Goal: Task Accomplishment & Management: Complete application form

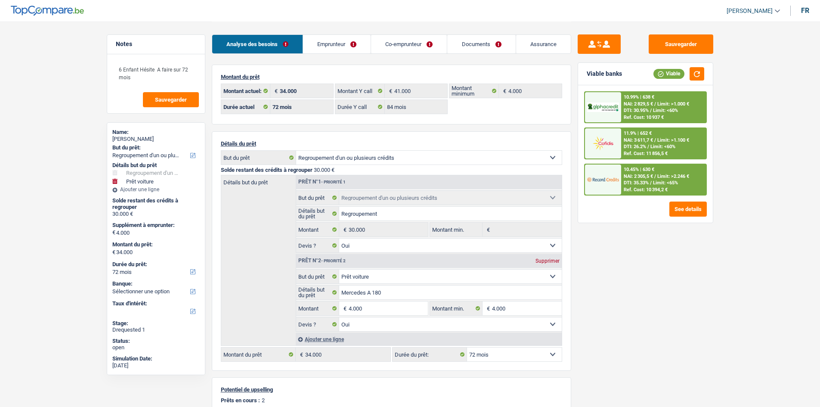
select select "refinancing"
select select "car"
select select "72"
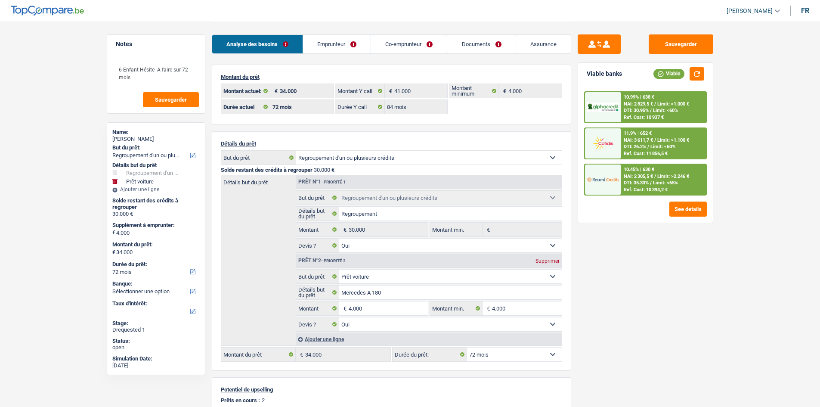
select select "84"
select select "refinancing"
select select "yes"
select select "car"
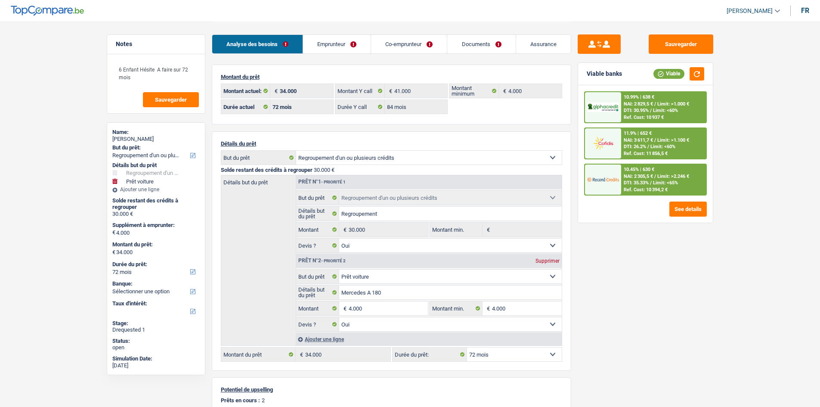
select select "yes"
select select "72"
drag, startPoint x: 469, startPoint y: 39, endPoint x: 444, endPoint y: 44, distance: 25.9
click at [469, 39] on link "Documents" at bounding box center [481, 44] width 68 height 19
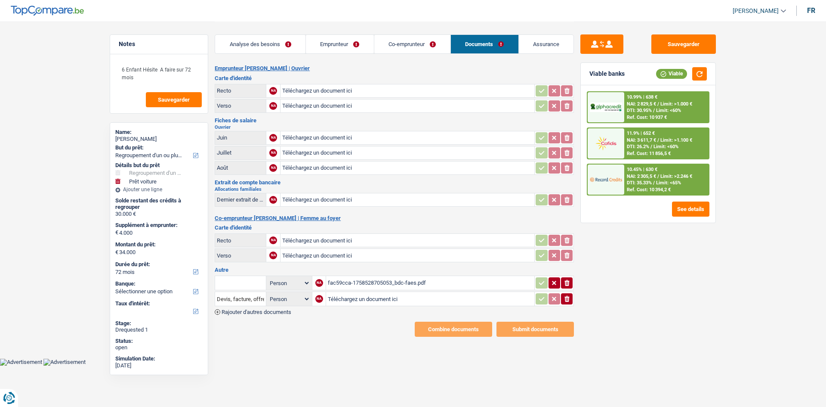
click at [400, 279] on div "fac59cca-1758528705053_bdc-faes.pdf" at bounding box center [430, 282] width 205 height 13
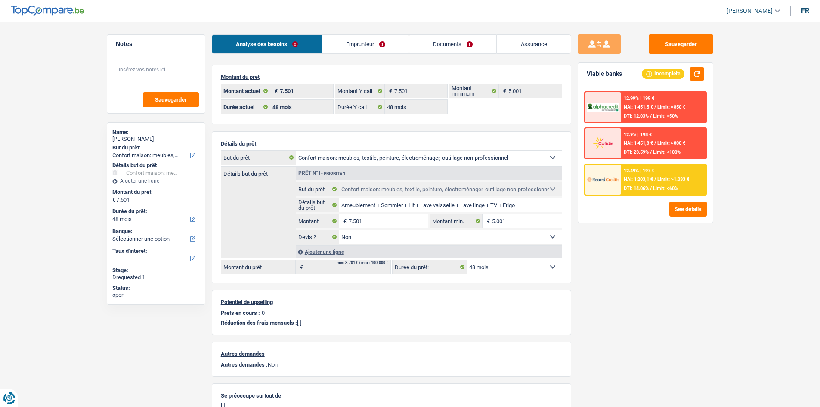
select select "household"
select select "48"
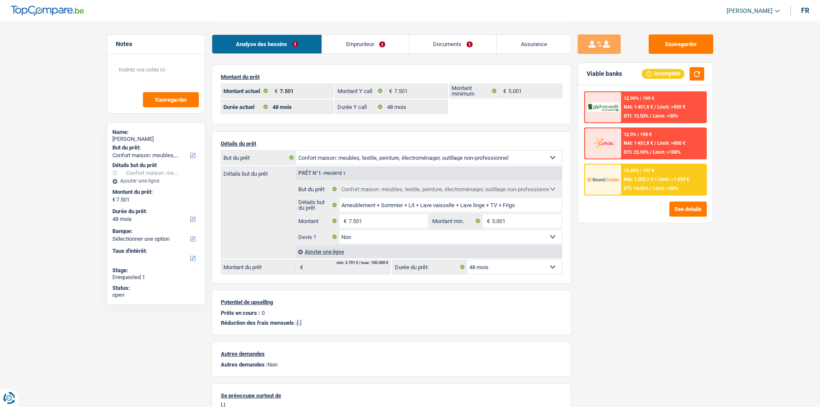
select select "household"
select select "false"
select select "48"
select select "mutuality"
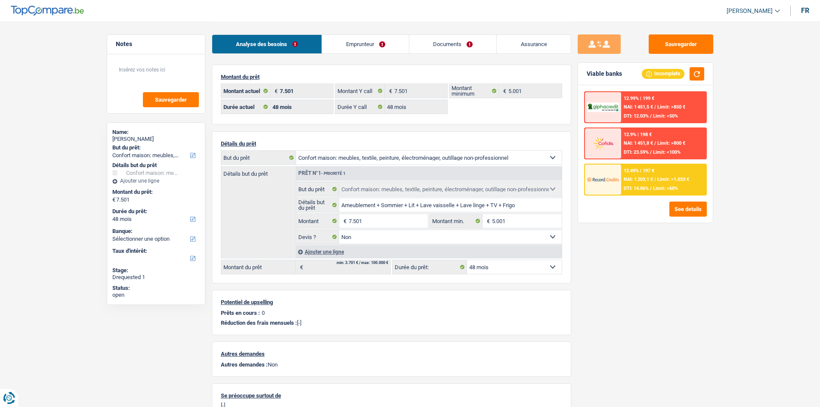
select select "familyAllowances"
select select "mutualityIndemnity"
click at [357, 37] on link "Emprunteur" at bounding box center [365, 44] width 87 height 19
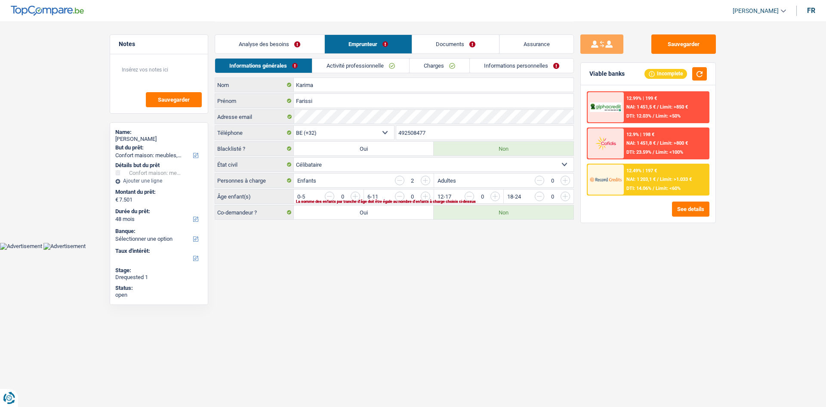
click at [375, 68] on link "Activité professionnelle" at bounding box center [360, 66] width 97 height 14
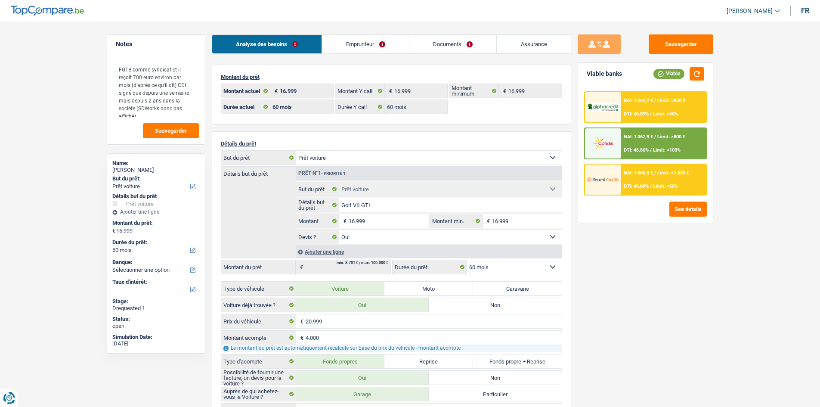
select select "car"
select select "60"
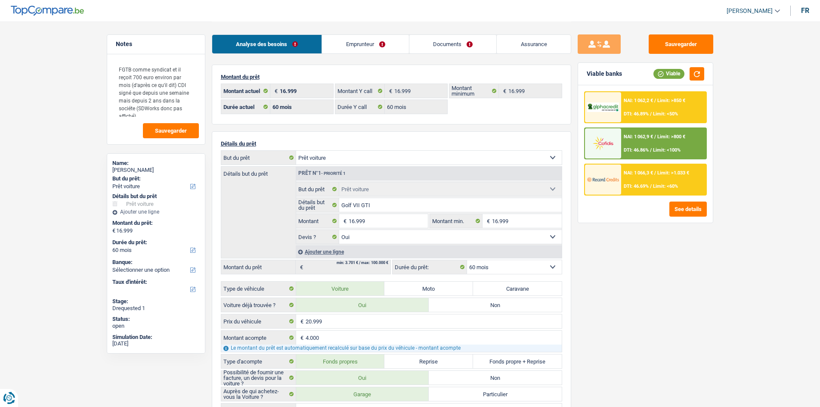
select select "car"
select select "yes"
select select "60"
drag, startPoint x: 375, startPoint y: 43, endPoint x: 382, endPoint y: 46, distance: 7.5
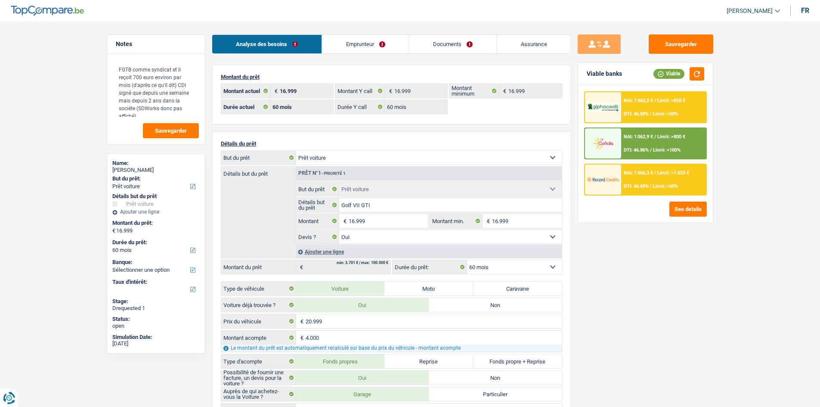
click at [375, 43] on link "Emprunteur" at bounding box center [365, 44] width 87 height 19
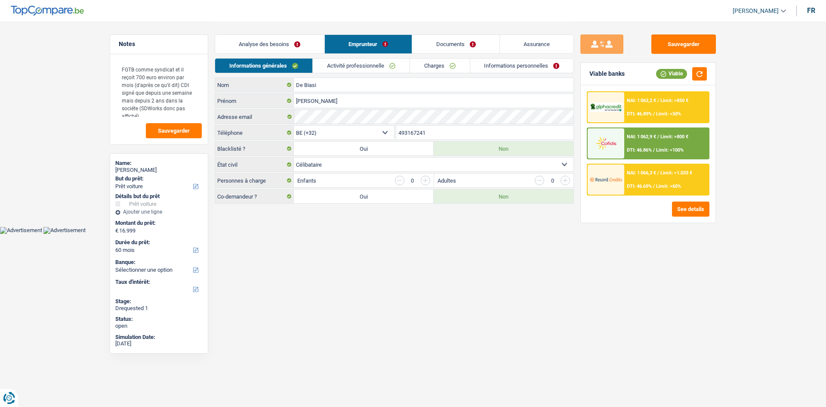
click at [448, 62] on link "Charges" at bounding box center [440, 66] width 60 height 14
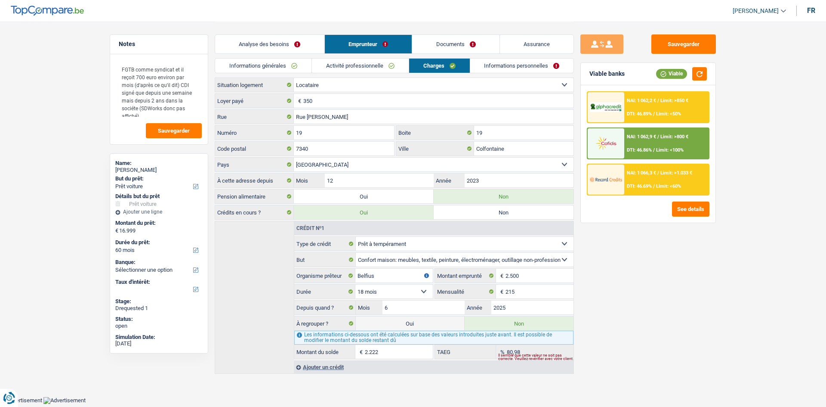
click at [489, 45] on link "Documents" at bounding box center [455, 44] width 87 height 19
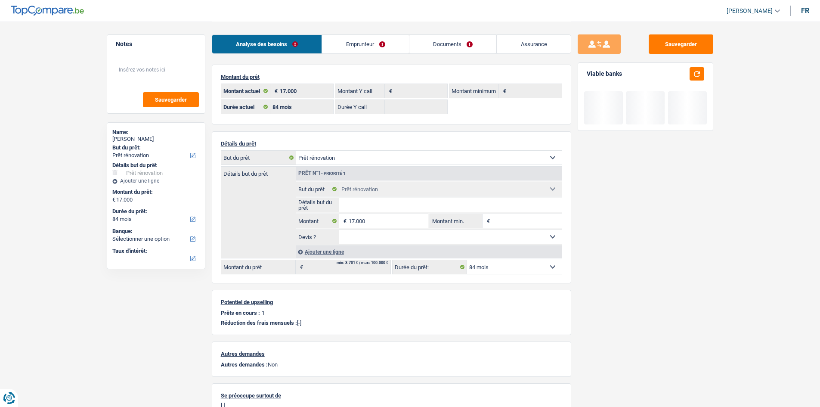
select select "renovation"
select select "84"
select select "renovation"
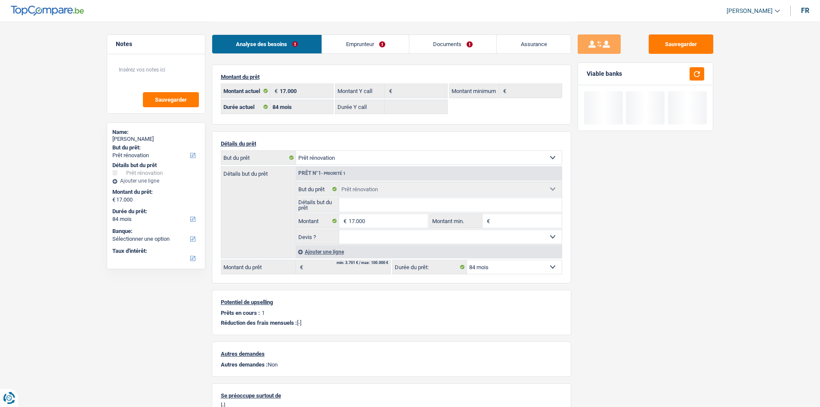
select select "renovation"
select select "84"
select select "ownerWithMortgage"
select select "BE"
select select "mortgage"
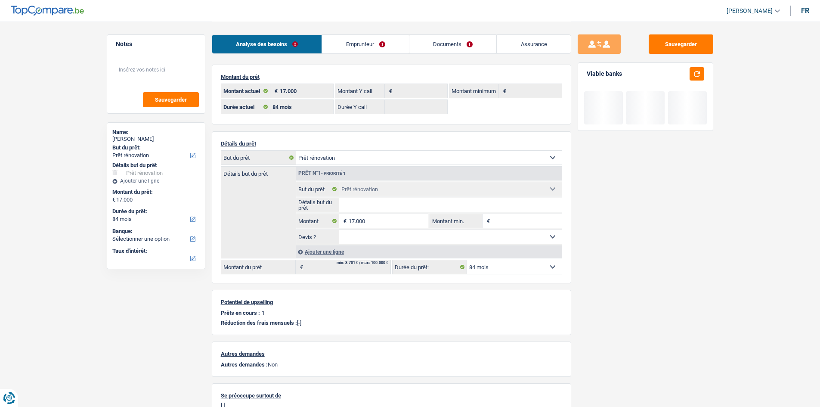
select select "300"
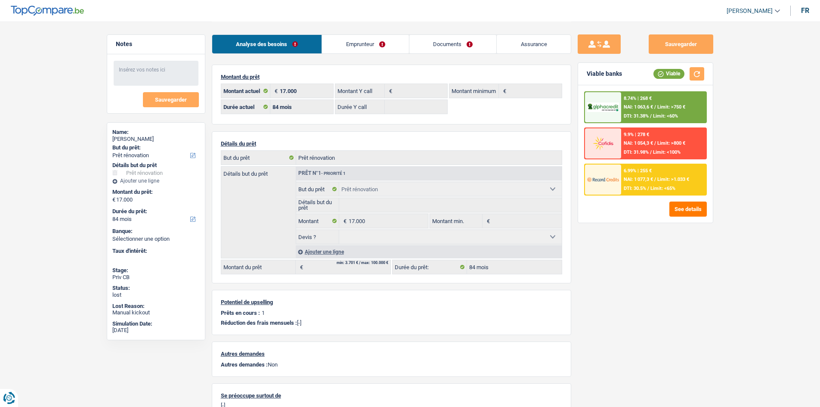
click at [336, 44] on link "Emprunteur" at bounding box center [365, 44] width 87 height 19
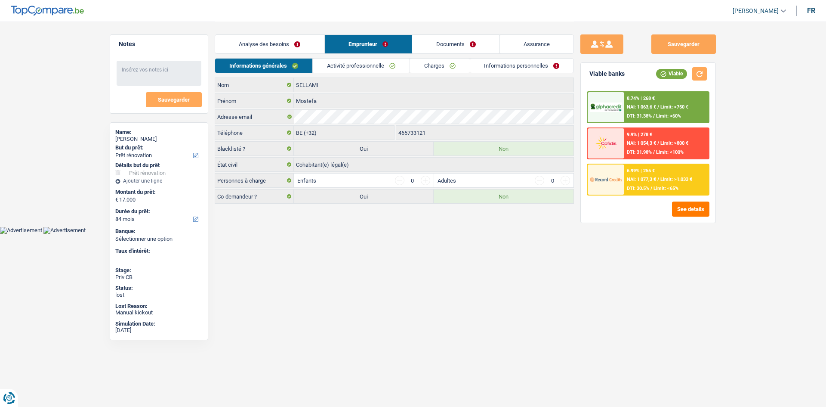
click at [328, 62] on link "Activité professionnelle" at bounding box center [361, 66] width 97 height 14
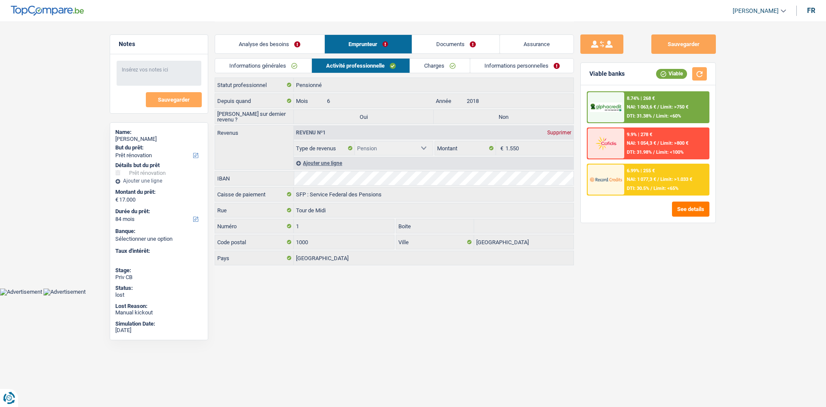
click at [457, 72] on link "Charges" at bounding box center [440, 66] width 60 height 14
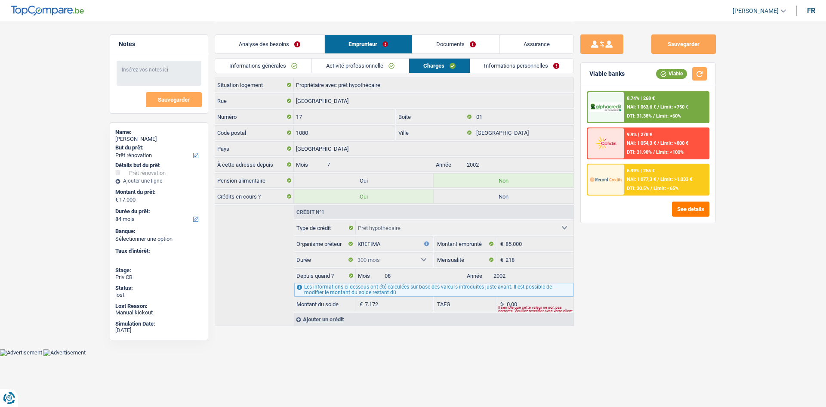
click at [497, 69] on link "Informations personnelles" at bounding box center [522, 66] width 104 height 14
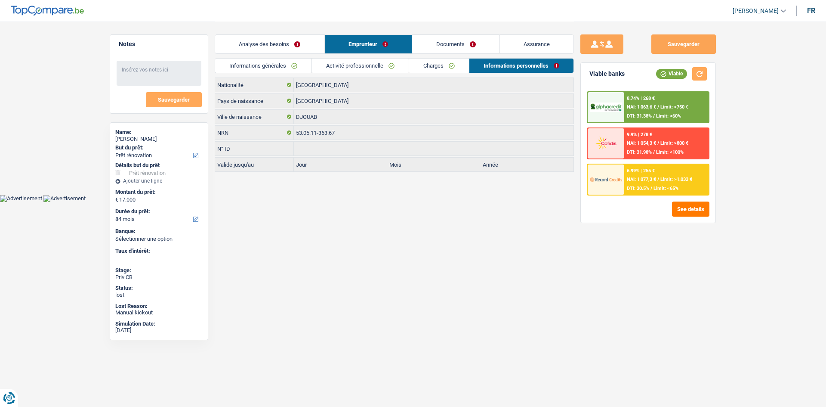
click at [259, 62] on link "Informations générales" at bounding box center [263, 66] width 96 height 14
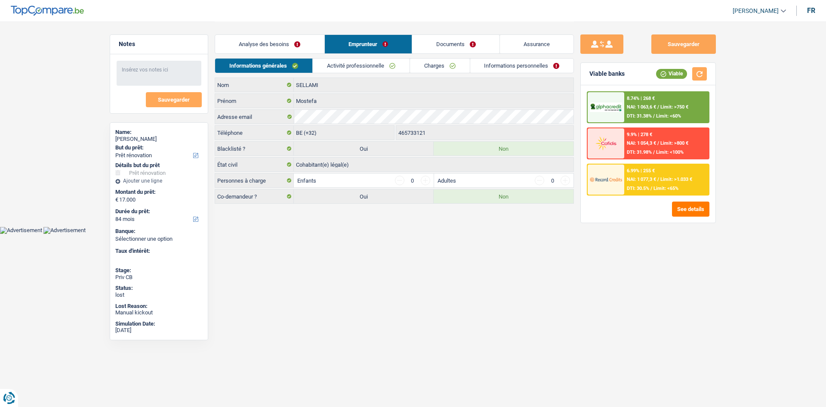
click at [433, 63] on link "Charges" at bounding box center [440, 66] width 60 height 14
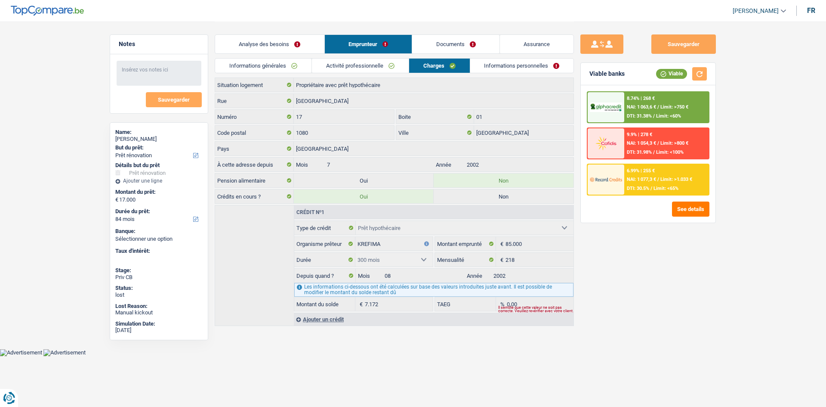
click at [513, 63] on link "Informations personnelles" at bounding box center [522, 66] width 104 height 14
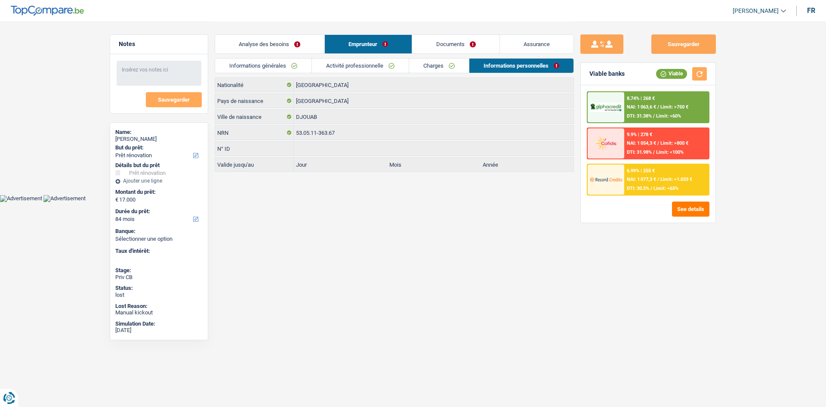
click at [443, 64] on link "Charges" at bounding box center [439, 66] width 60 height 14
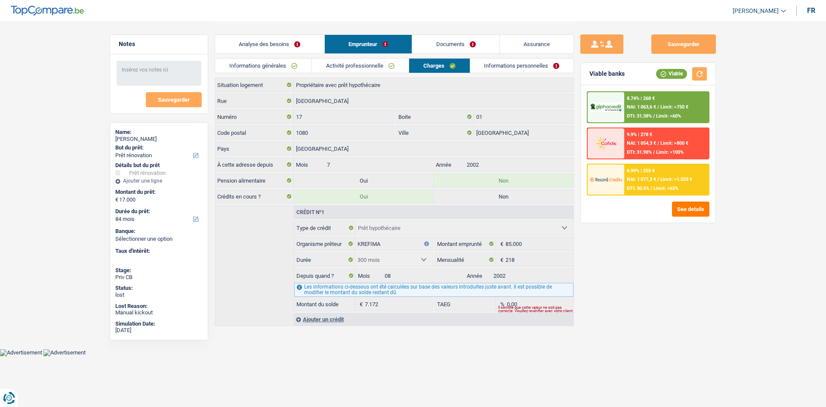
click at [378, 66] on link "Activité professionnelle" at bounding box center [360, 66] width 97 height 14
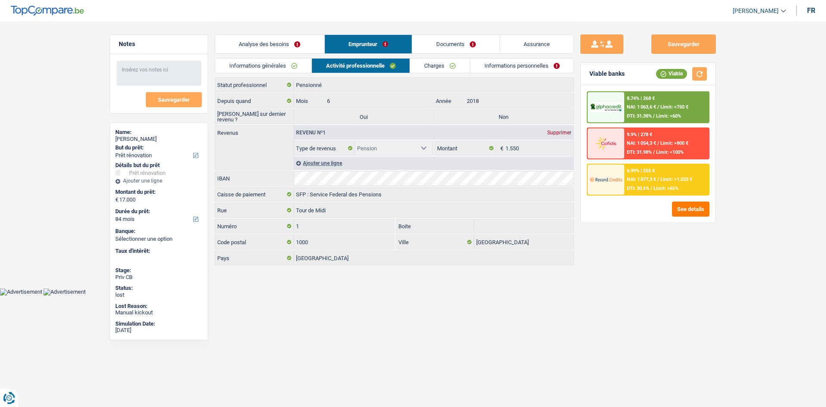
click at [293, 67] on link "Informations générales" at bounding box center [263, 66] width 96 height 14
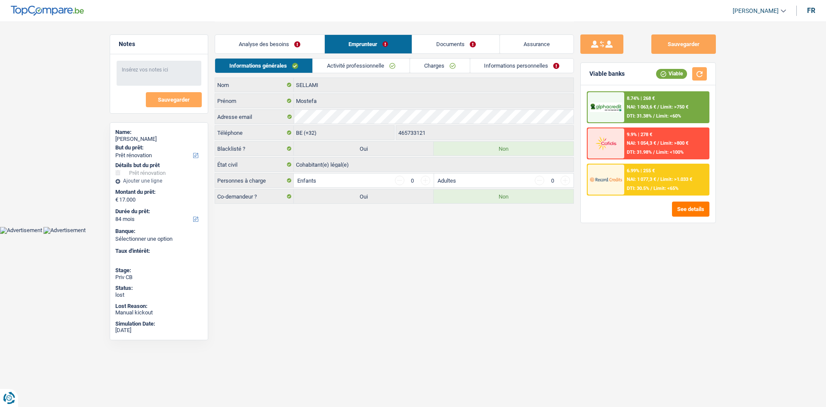
click at [303, 47] on link "Analyse des besoins" at bounding box center [269, 44] width 109 height 19
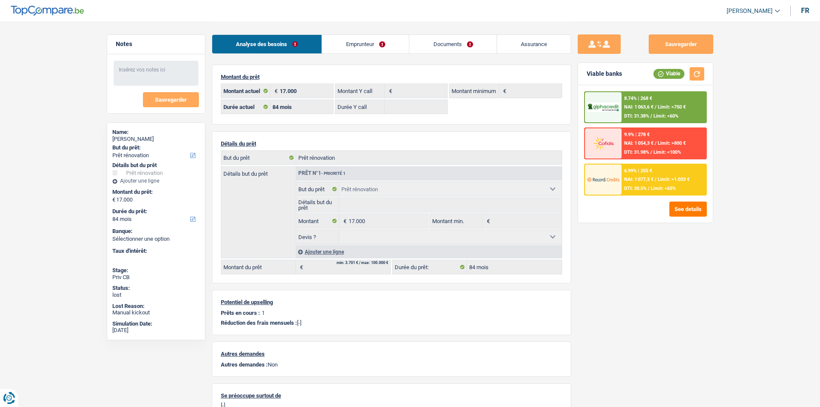
click at [645, 262] on div "Sauvegarder Viable banks Viable 8.74% | 268 € NAI: 1 063,6 € / Limit: >750 € DT…" at bounding box center [645, 213] width 148 height 358
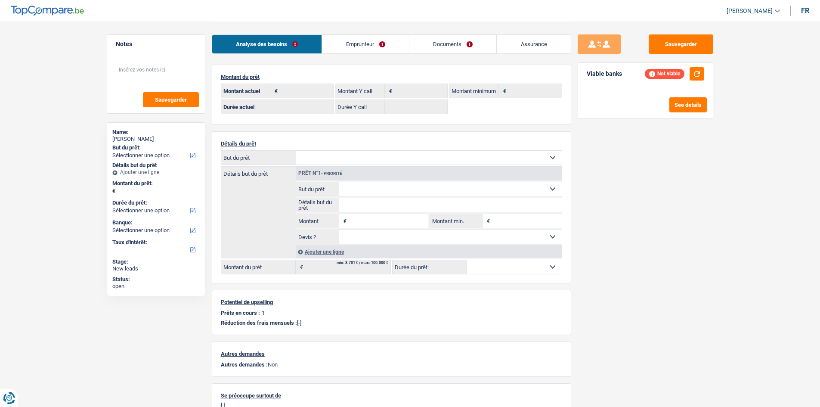
click at [347, 47] on link "Emprunteur" at bounding box center [365, 44] width 87 height 19
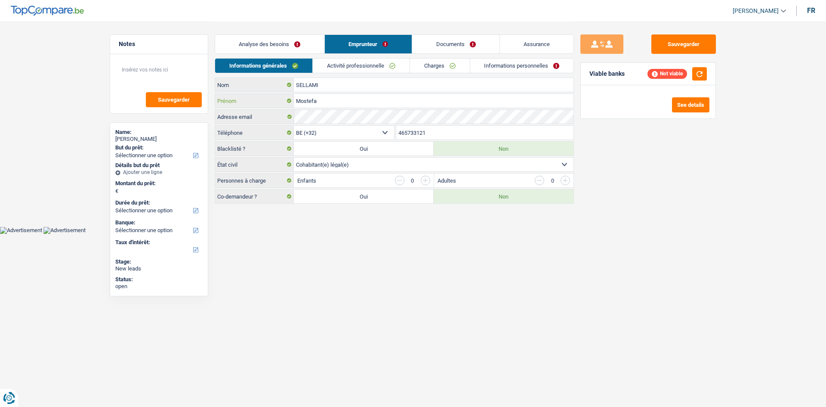
click at [342, 95] on input "Mostefa" at bounding box center [434, 101] width 280 height 14
click at [341, 89] on input "SELLAMI" at bounding box center [434, 85] width 280 height 14
click at [376, 103] on input "Mostefa" at bounding box center [434, 101] width 280 height 14
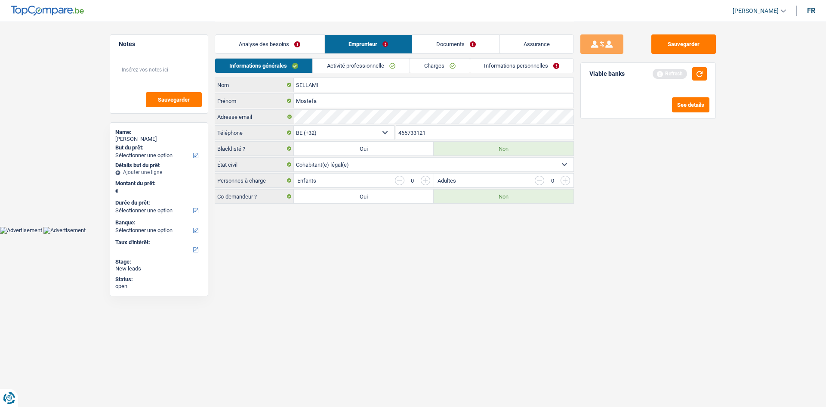
click at [462, 133] on input "465733121" at bounding box center [485, 133] width 178 height 14
click at [461, 133] on input "465733121" at bounding box center [485, 133] width 178 height 14
click at [295, 46] on link "Analyse des besoins" at bounding box center [269, 44] width 109 height 19
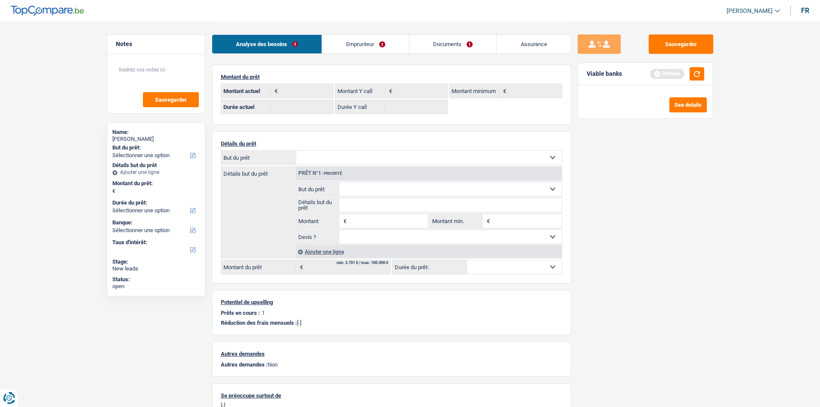
click at [379, 156] on select "Confort maison: meubles, textile, peinture, électroménager, outillage non-profe…" at bounding box center [428, 158] width 265 height 14
select select "renovation"
click at [296, 151] on select "Confort maison: meubles, textile, peinture, électroménager, outillage non-profe…" at bounding box center [428, 158] width 265 height 14
select select "renovation"
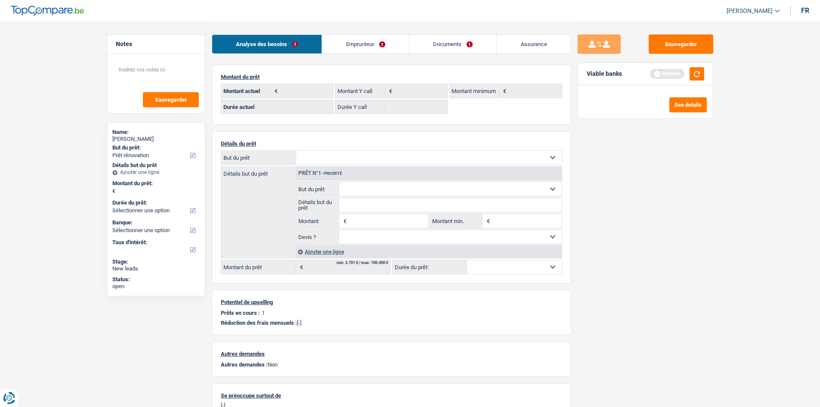
select select "renovation"
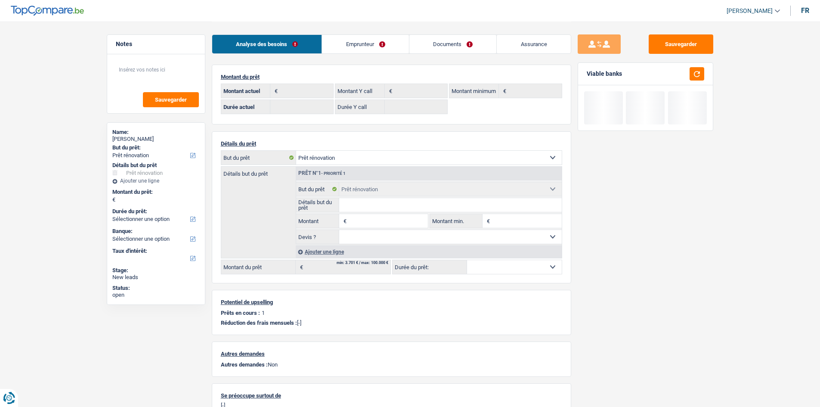
click at [395, 228] on fieldset "Confort maison: meubles, textile, peinture, électroménager, outillage non-profe…" at bounding box center [428, 213] width 265 height 62
click at [397, 224] on input "Montant" at bounding box center [388, 221] width 79 height 14
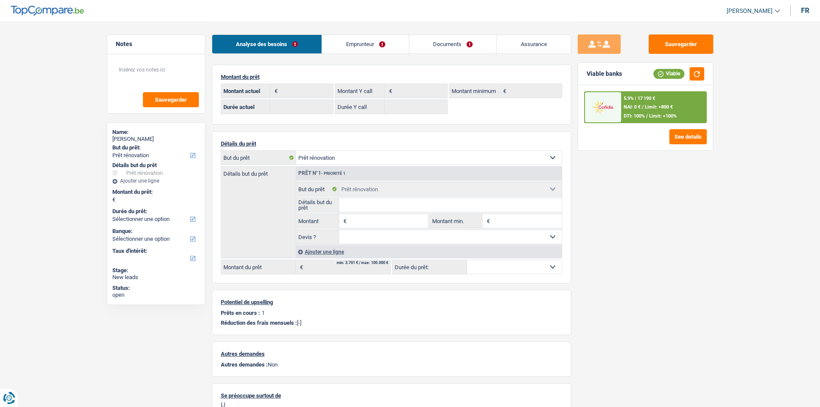
click at [391, 201] on input "Détails but du prêt" at bounding box center [450, 205] width 222 height 14
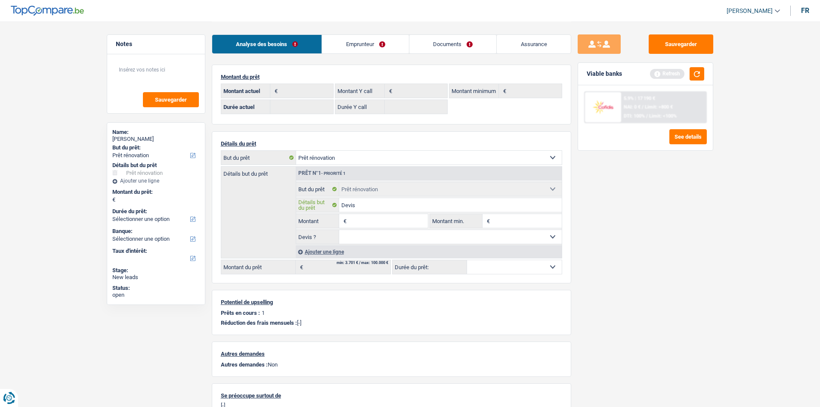
type input "Devis"
click at [398, 218] on input "Montant" at bounding box center [388, 221] width 79 height 14
click at [355, 241] on select "Oui Non Non répondu Sélectionner une option" at bounding box center [450, 237] width 222 height 14
select select "yes"
click at [339, 230] on select "Oui Non Non répondu Sélectionner une option" at bounding box center [450, 237] width 222 height 14
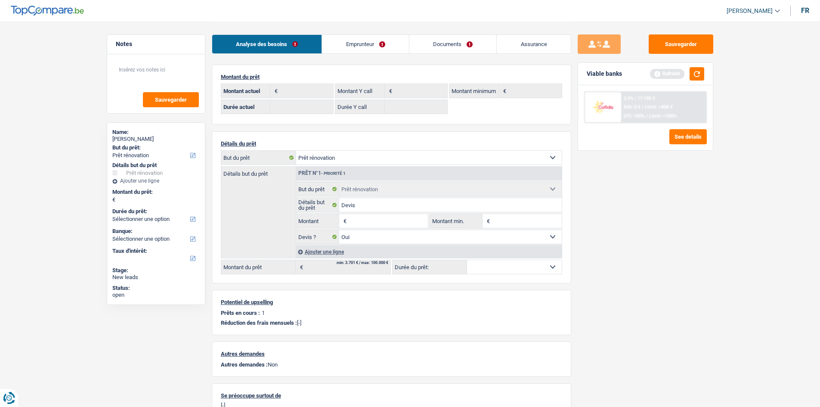
click at [533, 267] on select "12 mois 18 mois 24 mois Sélectionner une option" at bounding box center [514, 267] width 95 height 14
click at [691, 250] on div "Sauvegarder Viable banks Refresh 5.9% | 17 190 € NAI: 0 € / Limit: >800 € DTI: …" at bounding box center [645, 213] width 148 height 358
click at [700, 71] on button "button" at bounding box center [696, 73] width 15 height 13
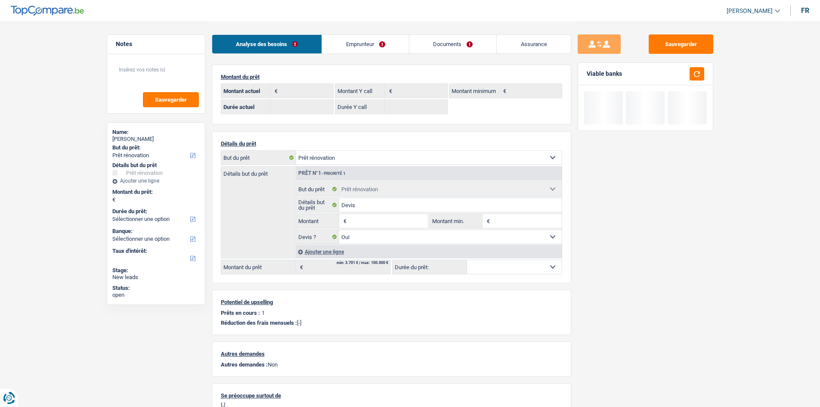
click at [676, 206] on div "Sauvegarder Viable banks" at bounding box center [645, 213] width 148 height 358
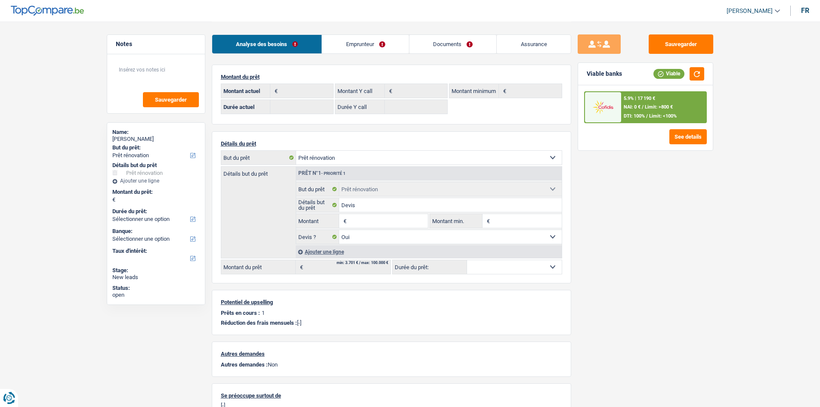
click at [413, 217] on input "Montant" at bounding box center [388, 221] width 79 height 14
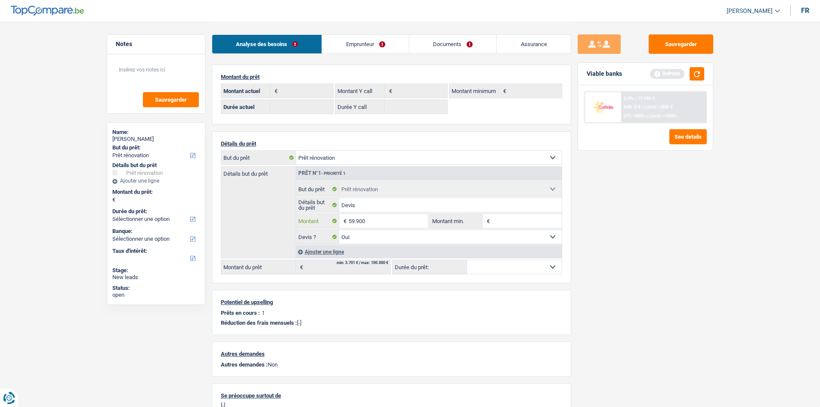
type input "59.900"
select select "144"
type input "59.900"
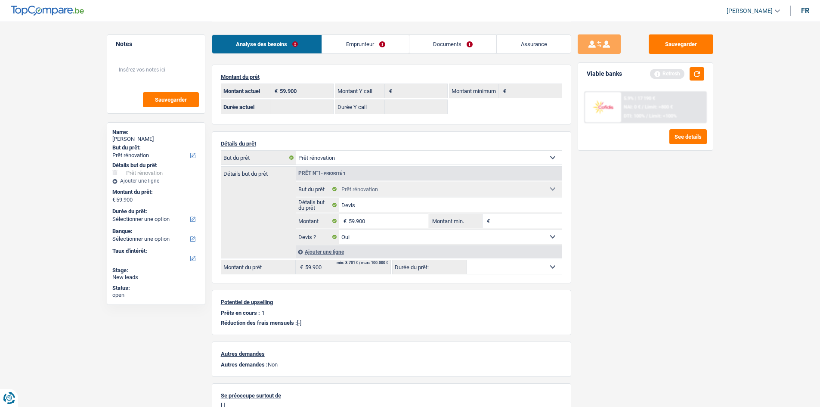
click at [609, 282] on div "Sauvegarder Viable banks Refresh 5.9% | 17 190 € NAI: 0 € / Limit: >800 € DTI: …" at bounding box center [645, 213] width 148 height 358
select select "144"
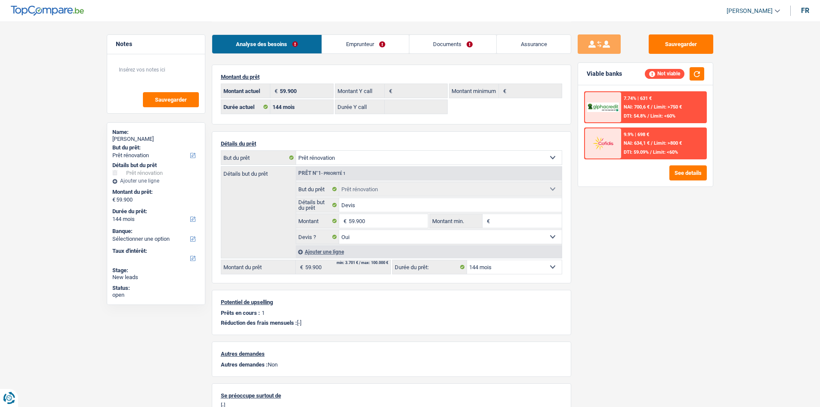
click at [333, 42] on link "Emprunteur" at bounding box center [365, 44] width 87 height 19
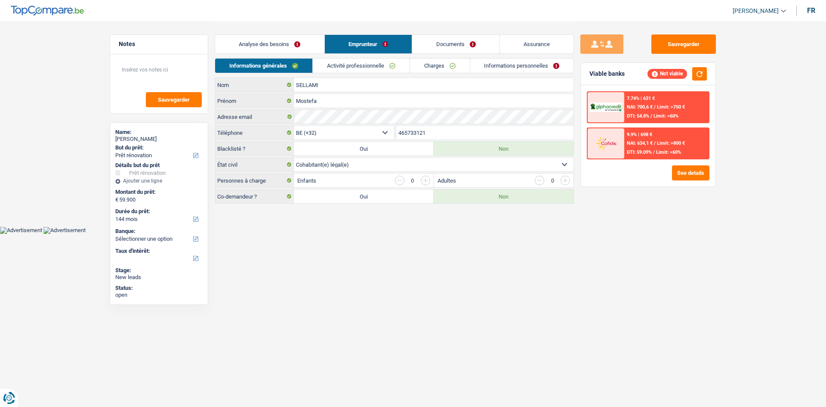
click at [306, 47] on link "Analyse des besoins" at bounding box center [269, 44] width 109 height 19
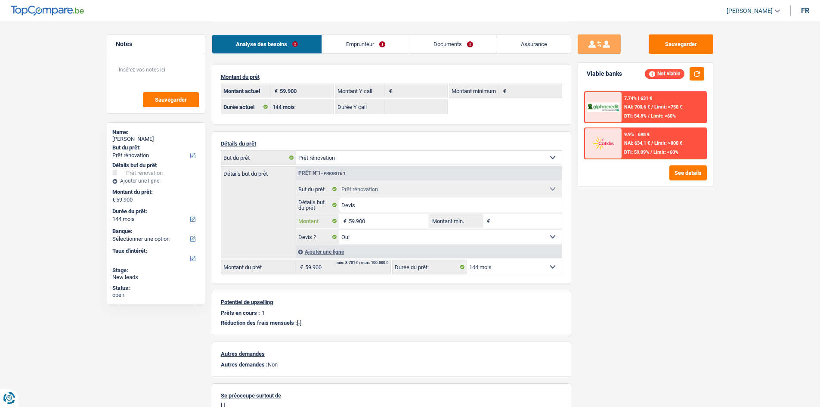
click at [380, 217] on input "59.900" at bounding box center [388, 221] width 79 height 14
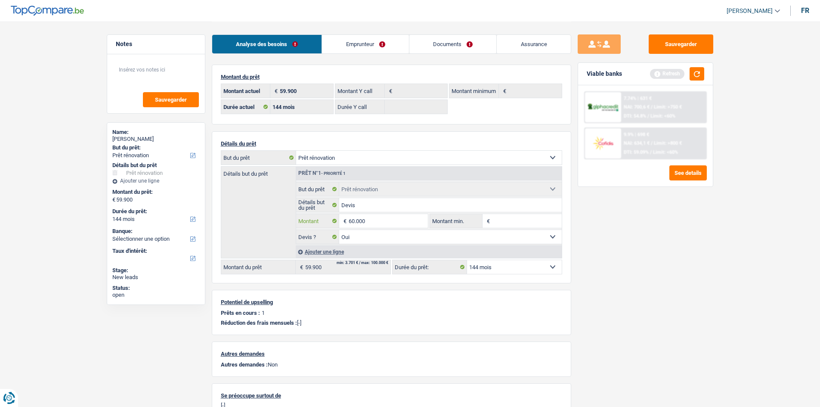
type input "60.000"
click at [498, 222] on input "Montant min." at bounding box center [527, 221] width 70 height 14
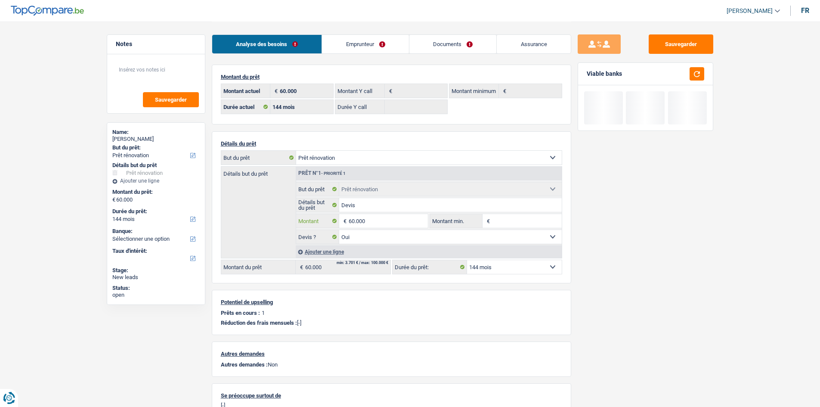
click at [392, 217] on input "60.000" at bounding box center [388, 221] width 79 height 14
click at [494, 220] on input "Montant min." at bounding box center [527, 221] width 70 height 14
paste input "60.000"
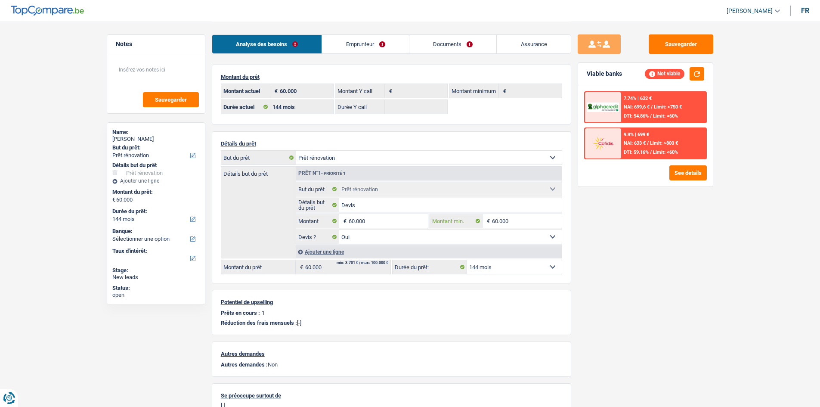
type input "60.000"
click at [665, 225] on div "Sauvegarder Viable banks Not viable 7.74% | 632 € NAI: 699,6 € / Limit: >750 € …" at bounding box center [645, 213] width 148 height 358
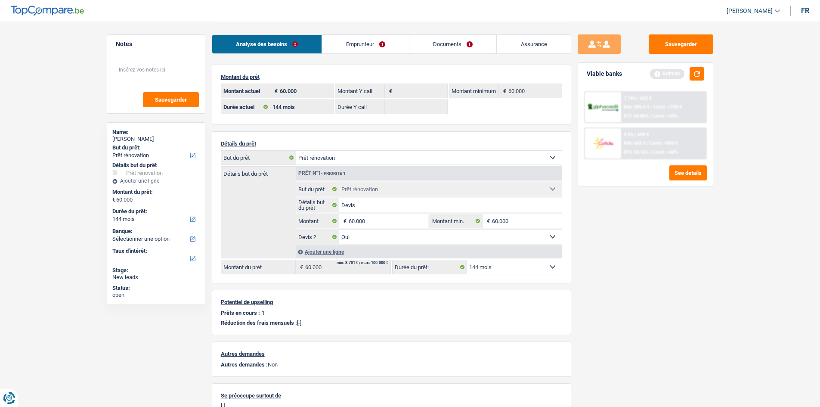
click at [379, 44] on link "Emprunteur" at bounding box center [365, 44] width 87 height 19
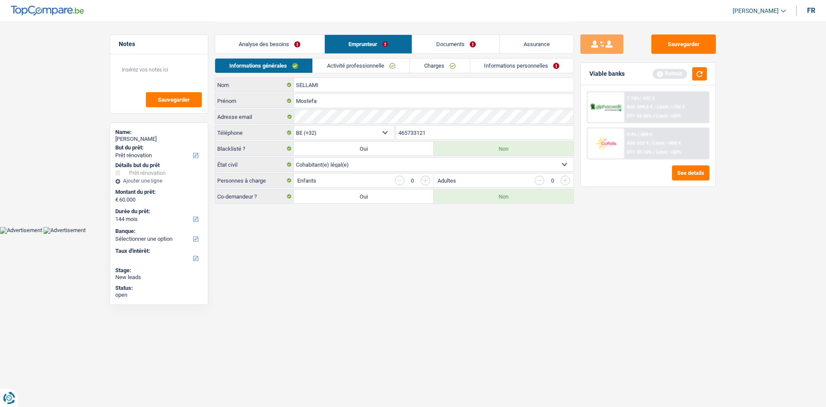
click at [432, 234] on html "Vous avez le contrôle de vos données Nous utilisons des cookies, tout comme nos…" at bounding box center [413, 117] width 826 height 234
click at [327, 88] on input "SELLAMI" at bounding box center [434, 85] width 280 height 14
type input "Guiti"
click at [333, 105] on input "Mostefa" at bounding box center [434, 101] width 280 height 14
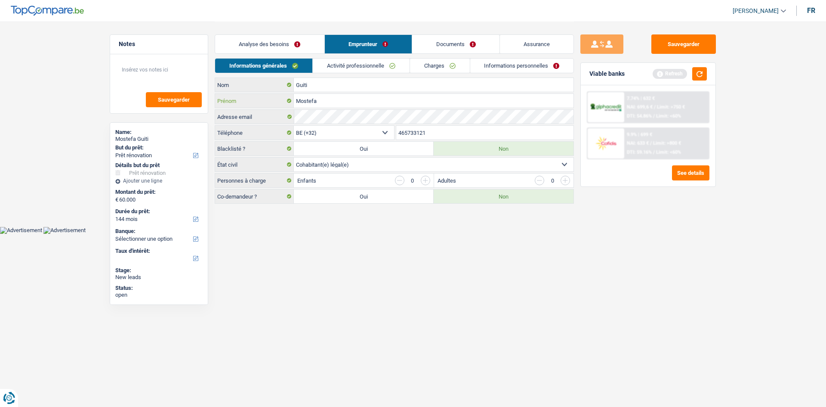
click at [333, 105] on input "Mostefa" at bounding box center [434, 101] width 280 height 14
type input "Stephane"
click at [359, 234] on html "Vous avez le contrôle de vos données Nous utilisons des cookies, tout comme nos…" at bounding box center [413, 117] width 826 height 234
click at [335, 91] on input "Guiti" at bounding box center [434, 85] width 280 height 14
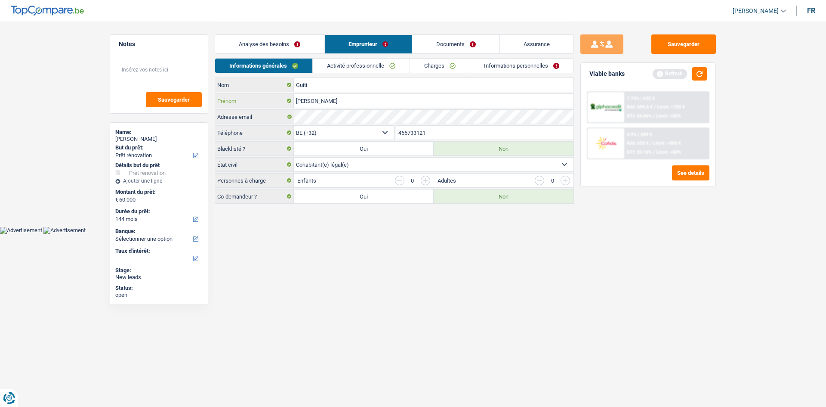
click at [340, 98] on input "Stephane" at bounding box center [434, 101] width 280 height 14
click at [346, 88] on input "Guiti" at bounding box center [434, 85] width 280 height 14
click at [440, 132] on input "465733121" at bounding box center [485, 133] width 178 height 14
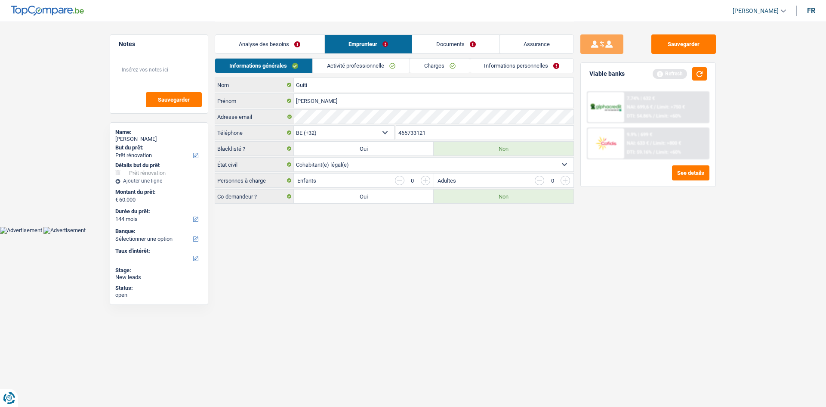
click at [440, 132] on input "465733121" at bounding box center [485, 133] width 178 height 14
click at [294, 65] on link "Informations générales" at bounding box center [263, 66] width 97 height 14
click at [380, 162] on select "Célibataire Marié(e) Cohabitant(e) légal(e) Divorcé(e) Veuf(ve) Séparé (de fait…" at bounding box center [434, 164] width 280 height 14
select select "divorced"
click at [294, 157] on select "Célibataire Marié(e) Cohabitant(e) légal(e) Divorcé(e) Veuf(ve) Séparé (de fait…" at bounding box center [434, 164] width 280 height 14
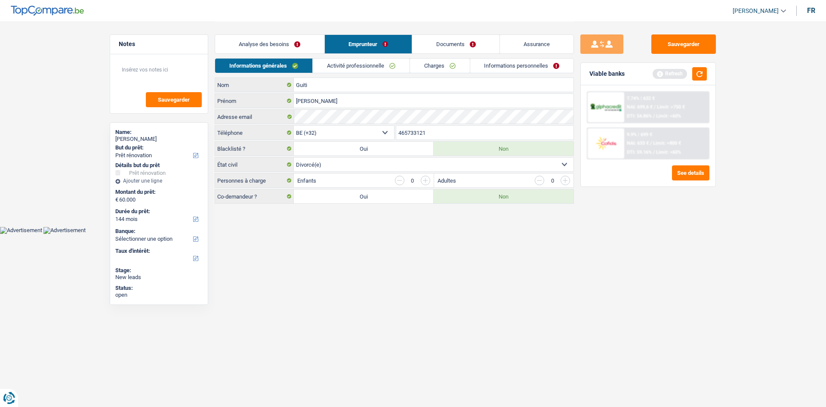
click at [382, 71] on link "Activité professionnelle" at bounding box center [361, 66] width 97 height 14
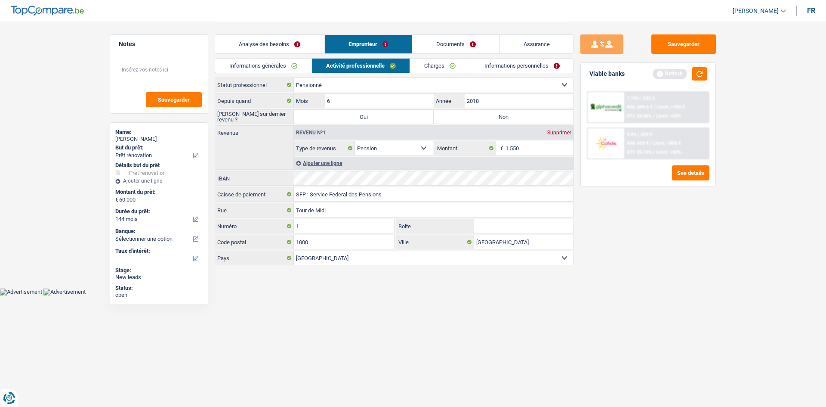
click at [484, 110] on label "Non" at bounding box center [504, 117] width 140 height 14
click at [484, 110] on input "Non" at bounding box center [504, 117] width 140 height 14
radio input "true"
click at [526, 155] on fieldset "1.550 € Montant N'utilisez que des lettres pour répondre" at bounding box center [504, 148] width 139 height 15
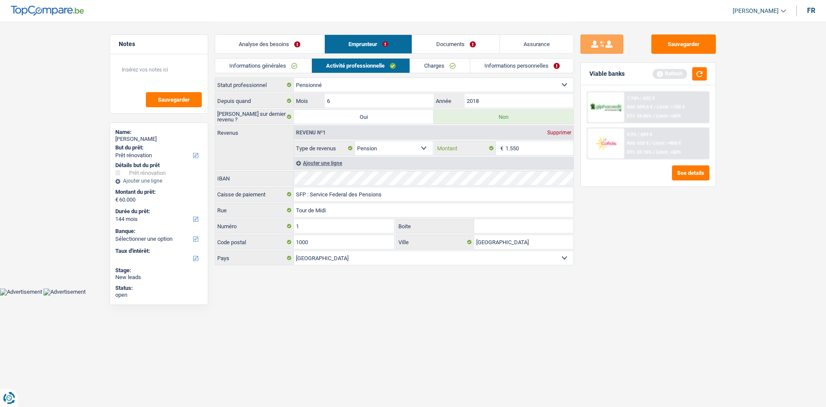
click at [528, 151] on input "1.550" at bounding box center [540, 148] width 68 height 14
type input "1.580"
click at [701, 76] on button "button" at bounding box center [699, 73] width 15 height 13
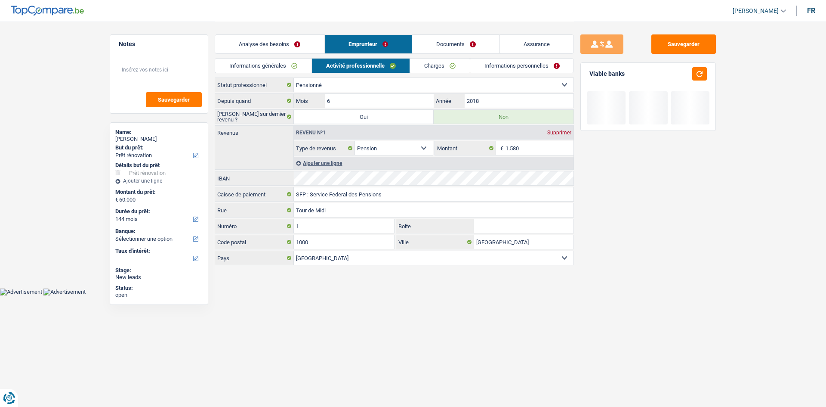
click at [441, 68] on link "Charges" at bounding box center [440, 66] width 60 height 14
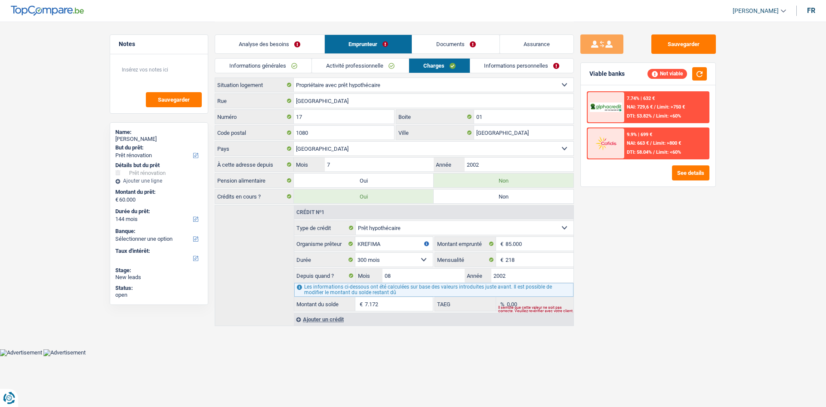
click at [612, 235] on div "Sauvegarder Viable banks Not viable 7.74% | 632 € NAI: 729,6 € / Limit: >750 € …" at bounding box center [648, 213] width 148 height 358
click at [524, 65] on link "Informations personnelles" at bounding box center [522, 66] width 104 height 14
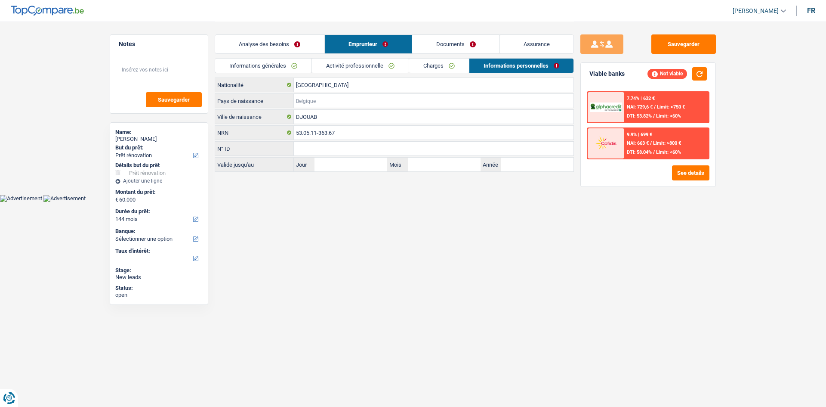
click at [360, 103] on input "Pays de naissance" at bounding box center [434, 101] width 280 height 14
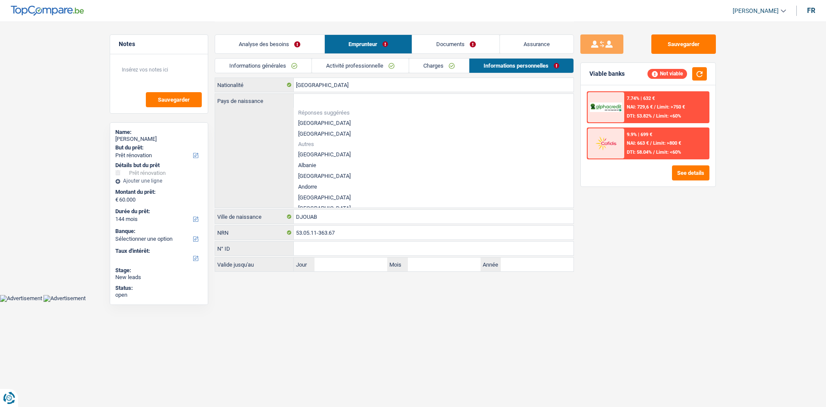
click at [311, 123] on li "[GEOGRAPHIC_DATA]" at bounding box center [434, 122] width 280 height 11
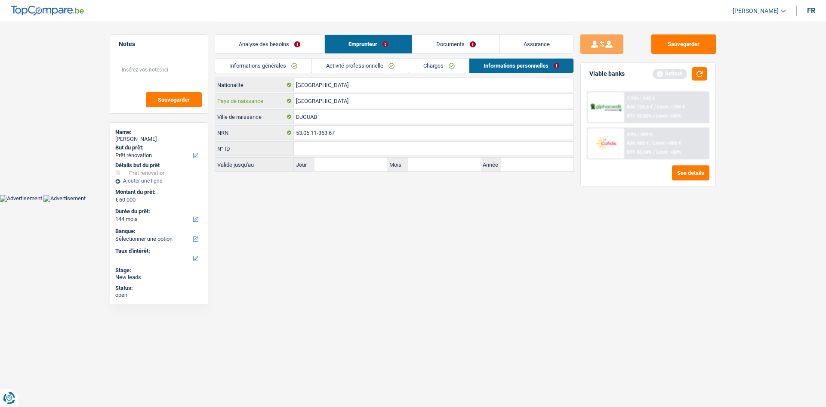
click at [332, 101] on input "[GEOGRAPHIC_DATA]" at bounding box center [434, 101] width 280 height 14
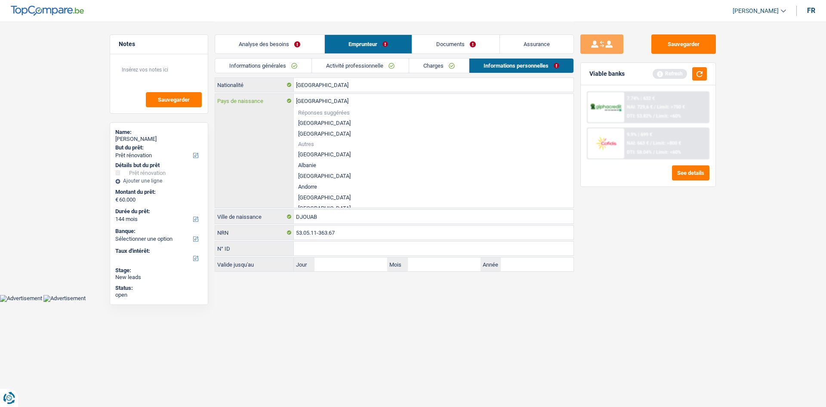
click at [332, 101] on input "[GEOGRAPHIC_DATA]" at bounding box center [434, 101] width 280 height 14
click at [310, 172] on li "Algérie" at bounding box center [434, 175] width 280 height 11
type input "Algérie"
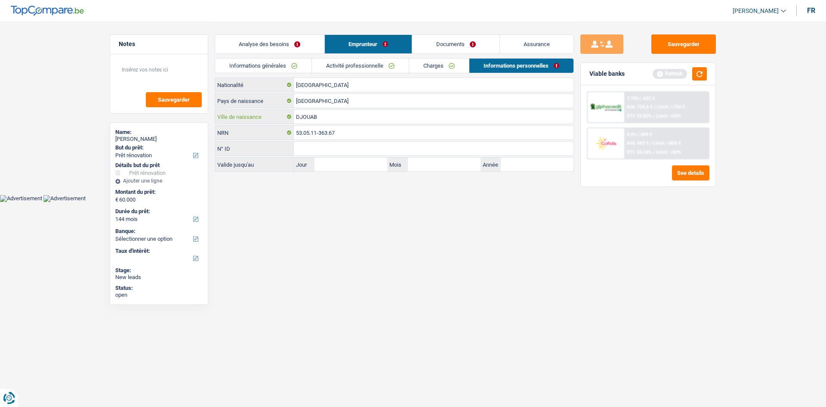
click at [337, 118] on input "DJOUAB" at bounding box center [434, 117] width 280 height 14
click at [549, 202] on html "Vous avez le contrôle de vos données Nous utilisons des cookies, tout comme nos…" at bounding box center [413, 101] width 826 height 202
drag, startPoint x: 450, startPoint y: 66, endPoint x: 456, endPoint y: 71, distance: 8.2
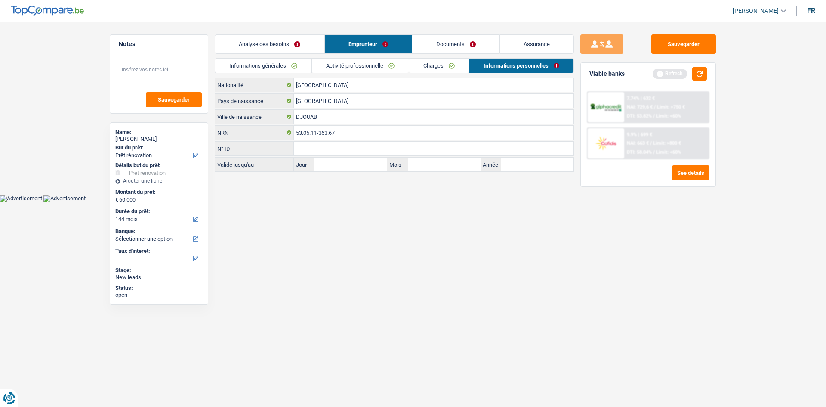
click at [449, 66] on link "Charges" at bounding box center [439, 66] width 60 height 14
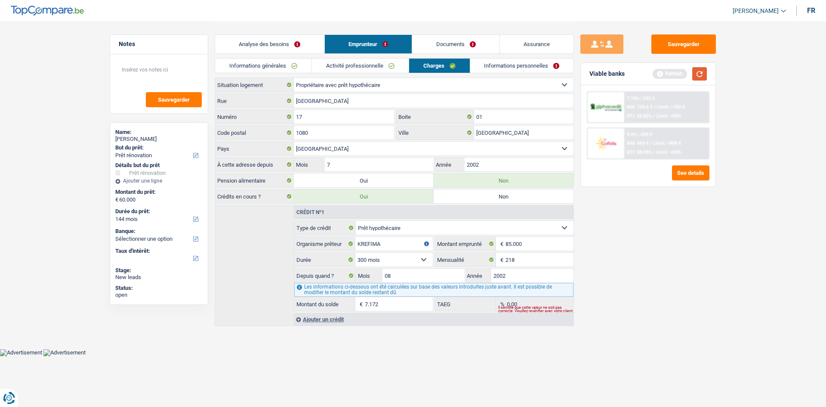
drag, startPoint x: 701, startPoint y: 68, endPoint x: 707, endPoint y: 83, distance: 15.7
click at [701, 69] on button "button" at bounding box center [699, 73] width 15 height 13
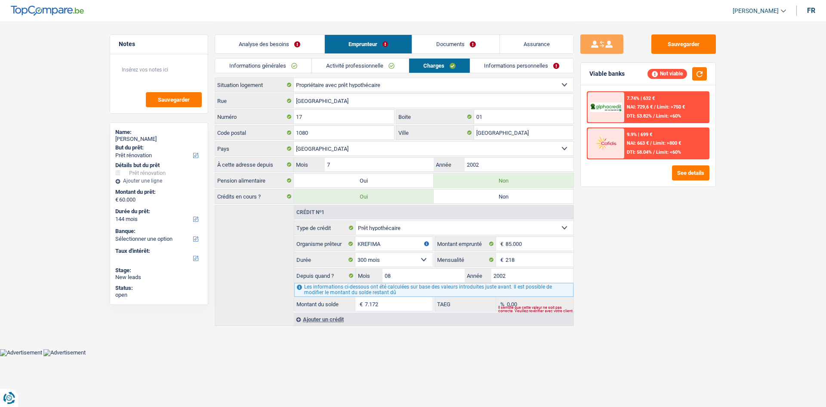
click at [671, 219] on div "Sauvegarder Viable banks Not viable 7.74% | 632 € NAI: 729,6 € / Limit: >750 € …" at bounding box center [648, 213] width 148 height 358
click at [642, 277] on div "Sauvegarder Viable banks Not viable 7.74% | 632 € NAI: 729,6 € / Limit: >750 € …" at bounding box center [648, 213] width 148 height 358
click at [338, 318] on div "Ajouter un crédit" at bounding box center [434, 318] width 280 height 13
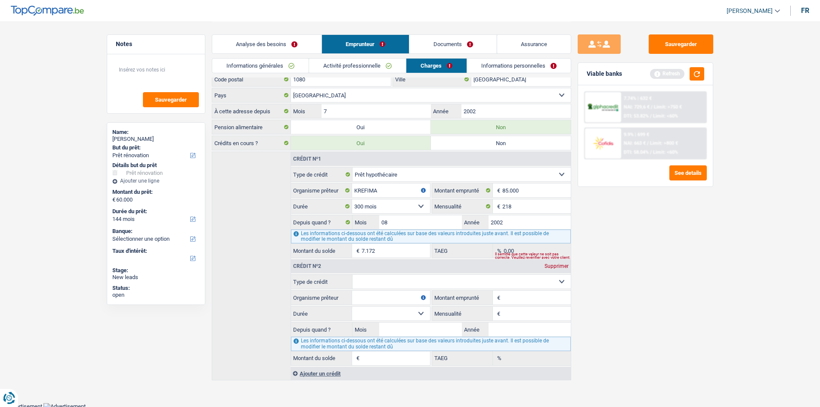
scroll to position [56, 0]
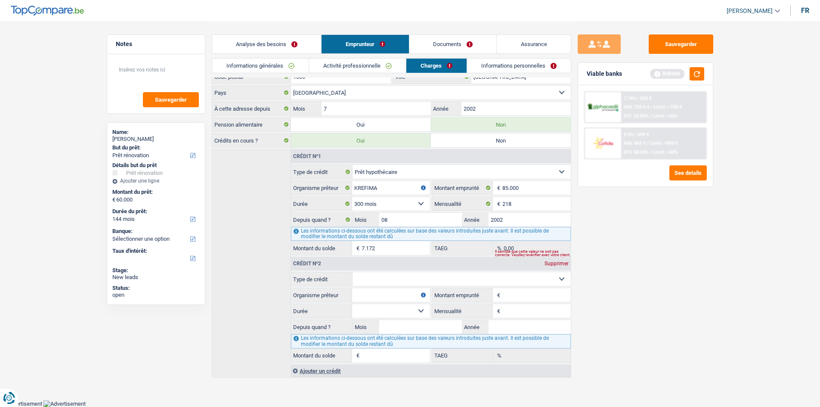
click at [453, 275] on select "Carte ou ouverture de crédit Prêt hypothécaire Vente à tempérament Prêt à tempé…" at bounding box center [461, 279] width 218 height 14
click at [704, 249] on div "Sauvegarder Viable banks Refresh 7.74% | 632 € NAI: 729,6 € / Limit: >750 € DTI…" at bounding box center [645, 213] width 148 height 358
click at [701, 266] on div "Sauvegarder Viable banks Refresh 7.74% | 632 € NAI: 729,6 € / Limit: >750 € DTI…" at bounding box center [645, 213] width 148 height 358
click at [525, 313] on input "Mensualité" at bounding box center [536, 311] width 68 height 14
type input "432"
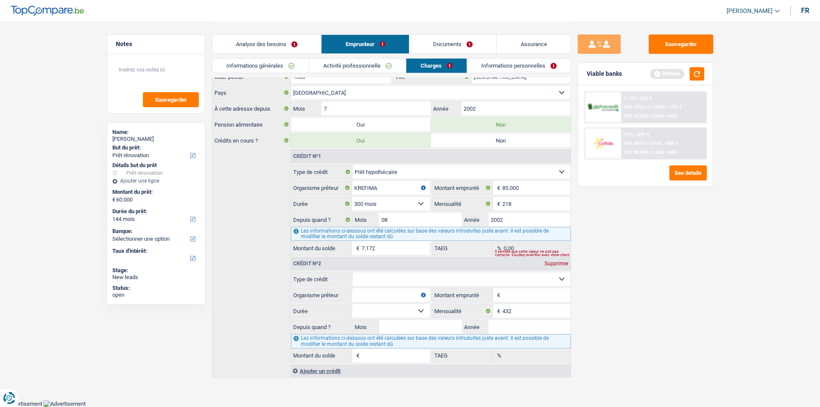
drag, startPoint x: 652, startPoint y: 262, endPoint x: 683, endPoint y: 163, distance: 104.0
click at [661, 250] on div "Sauvegarder Viable banks Refresh 7.74% | 632 € NAI: 729,6 € / Limit: >750 € DTI…" at bounding box center [645, 213] width 148 height 358
click at [696, 72] on button "button" at bounding box center [696, 73] width 15 height 13
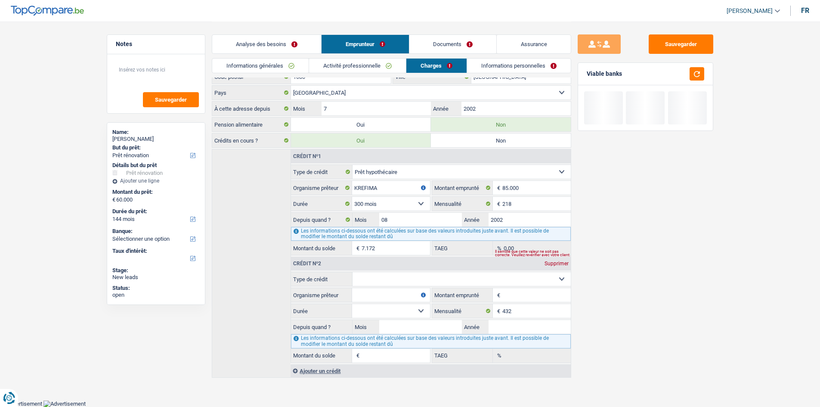
click at [377, 61] on link "Activité professionnelle" at bounding box center [357, 66] width 97 height 14
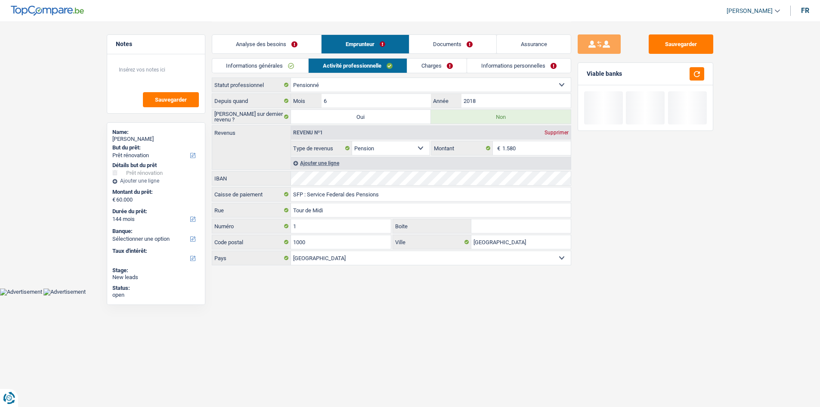
scroll to position [0, 0]
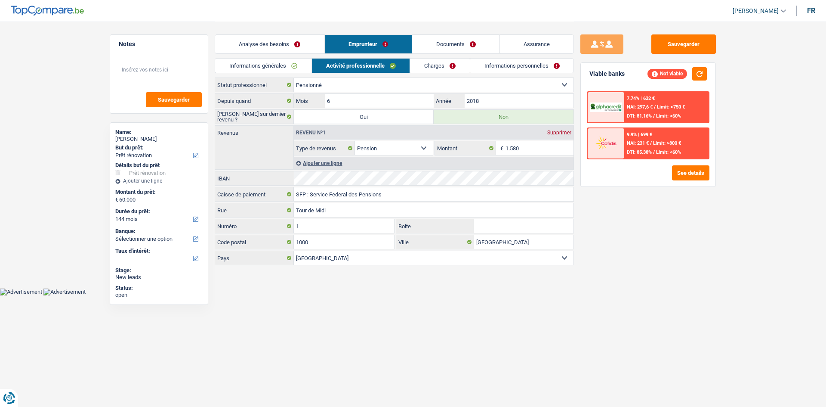
click at [435, 60] on link "Charges" at bounding box center [440, 66] width 60 height 14
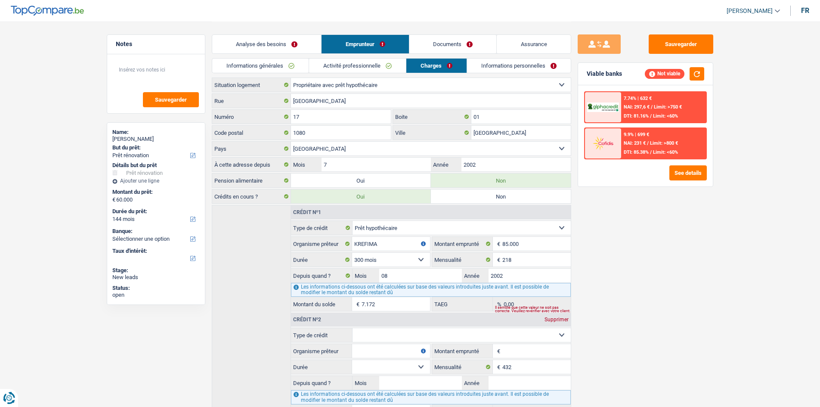
click at [654, 248] on div "Sauvegarder Viable banks Not viable 7.74% | 632 € NAI: 297,6 € / Limit: >750 € …" at bounding box center [645, 213] width 148 height 358
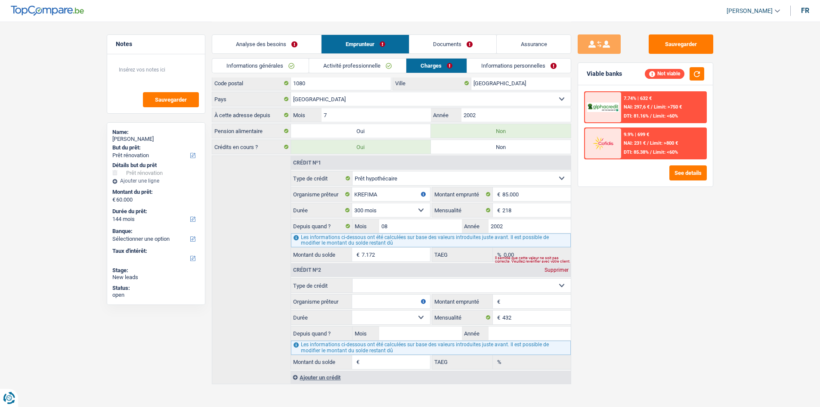
scroll to position [56, 0]
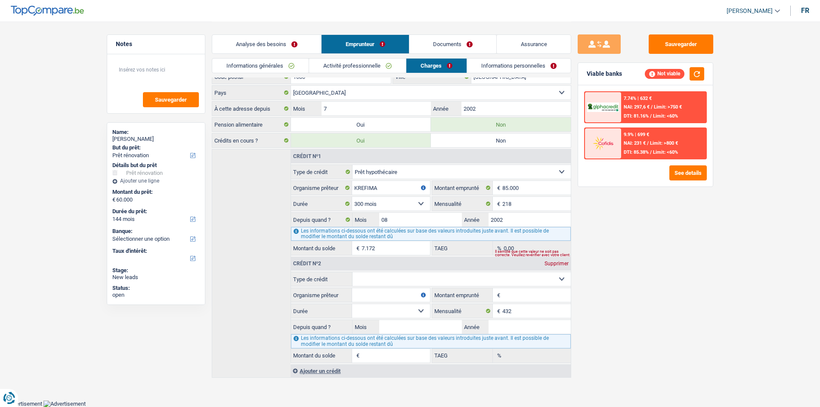
click at [452, 275] on select "Carte ou ouverture de crédit Prêt hypothécaire Vente à tempérament Prêt à tempé…" at bounding box center [461, 279] width 218 height 14
select select "personalLoan"
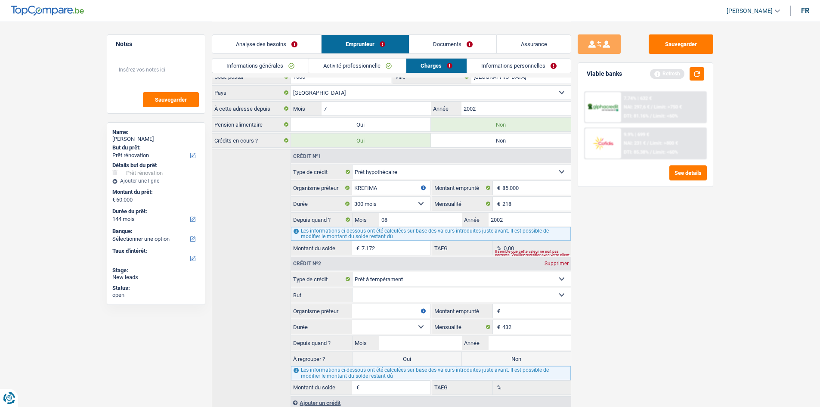
click at [635, 260] on div "Sauvegarder Viable banks Refresh 7.74% | 632 € NAI: 297,6 € / Limit: >750 € DTI…" at bounding box center [645, 213] width 148 height 358
click at [560, 296] on select "Confort maison: meubles, textile, peinture, électroménager, outillage non-profe…" at bounding box center [461, 295] width 218 height 14
select select "homeFurnishingOrRelocation"
click at [352, 288] on select "Confort maison: meubles, textile, peinture, électroménager, outillage non-profe…" at bounding box center [461, 295] width 218 height 14
click at [703, 291] on div "Sauvegarder Viable banks Refresh 7.74% | 632 € NAI: 297,6 € / Limit: >750 € DTI…" at bounding box center [645, 213] width 148 height 358
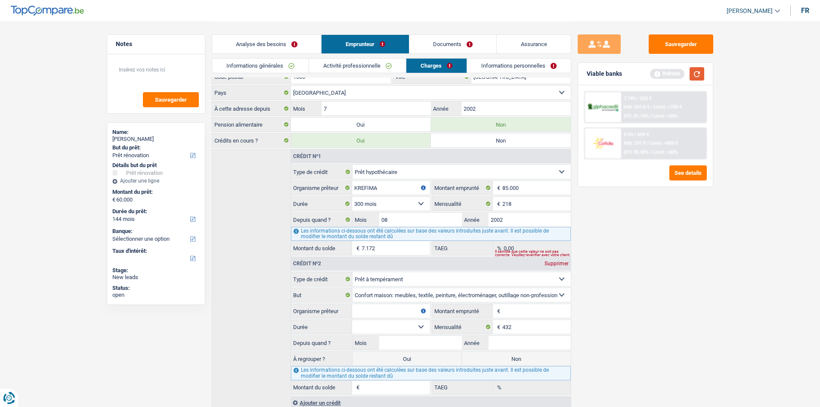
click at [696, 77] on button "button" at bounding box center [696, 73] width 15 height 13
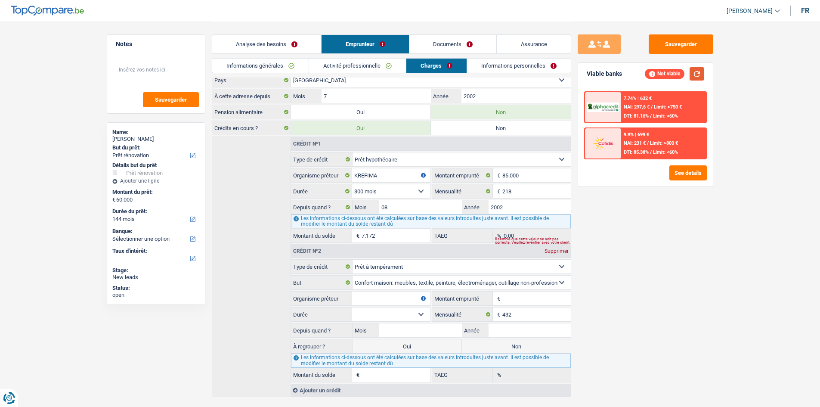
scroll to position [88, 0]
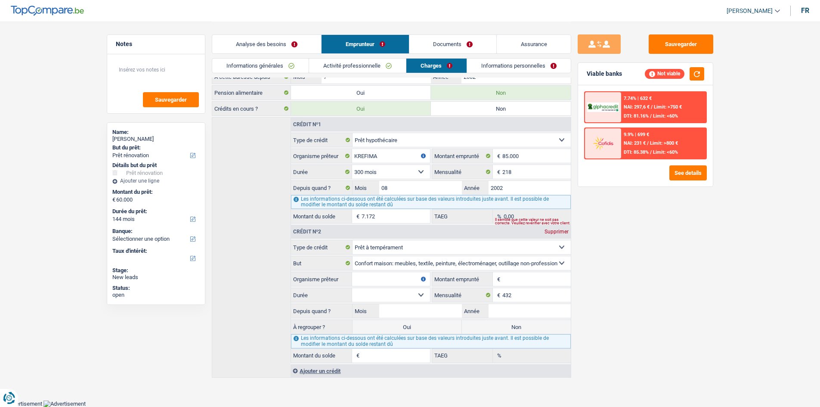
click at [501, 280] on span "€" at bounding box center [497, 279] width 9 height 14
click at [509, 281] on input "Montant emprunté" at bounding box center [536, 279] width 68 height 14
click at [302, 45] on link "Analyse des besoins" at bounding box center [266, 44] width 109 height 19
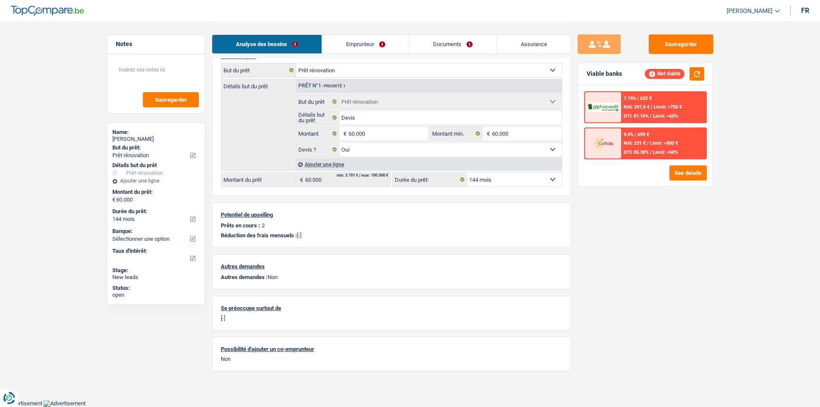
scroll to position [86, 0]
click at [456, 38] on link "Documents" at bounding box center [452, 44] width 87 height 19
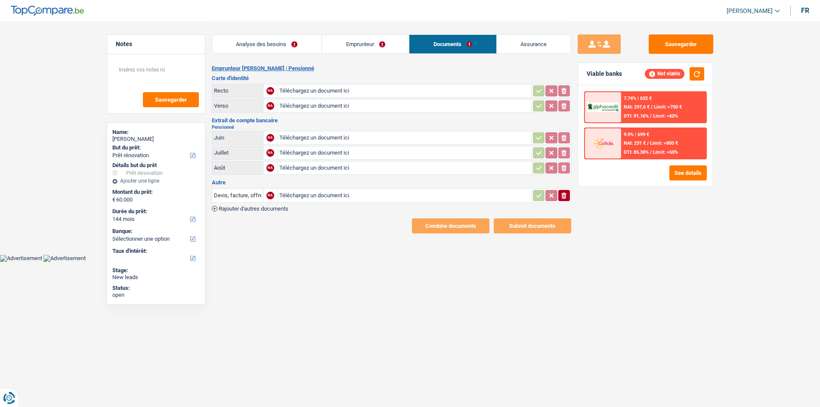
scroll to position [0, 0]
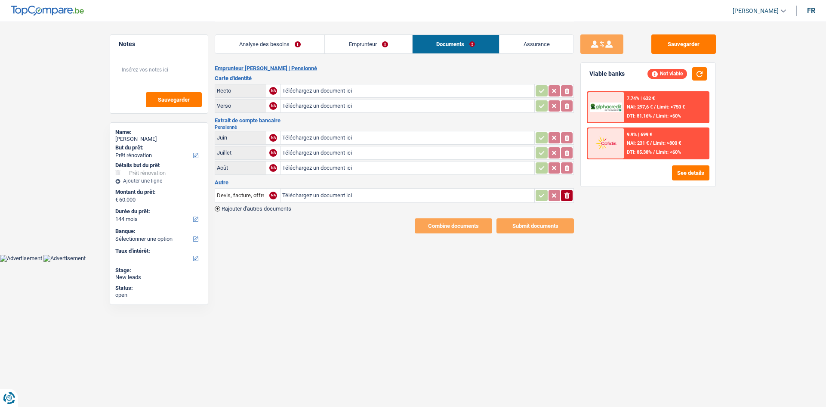
click at [405, 46] on link "Emprunteur" at bounding box center [368, 44] width 87 height 19
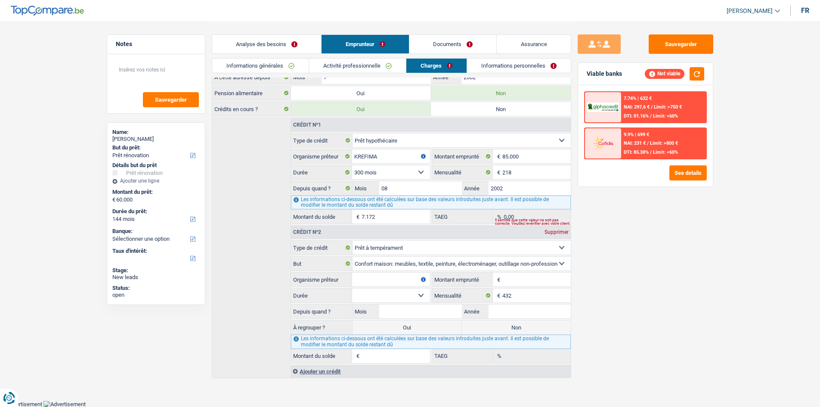
scroll to position [88, 0]
click at [530, 278] on input "Montant emprunté" at bounding box center [536, 279] width 68 height 14
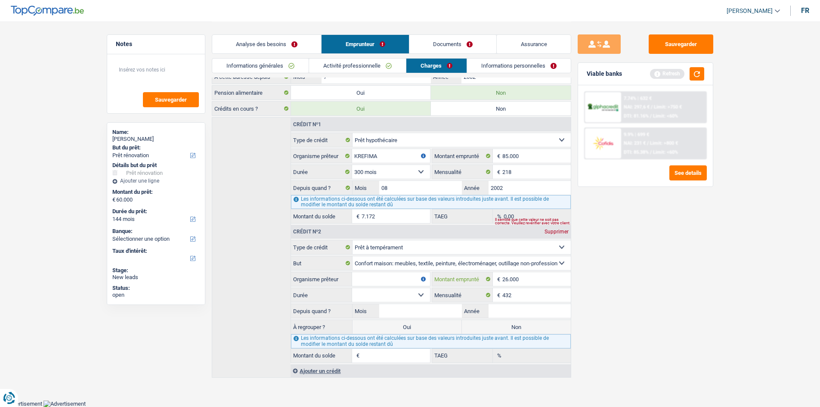
type input "26.000"
click at [398, 293] on select "12 mois 18 mois 24 mois 30 mois 36 mois 42 mois 48 mois 60 mois 72 mois 84 mois…" at bounding box center [390, 295] width 77 height 14
select select "84"
click at [352, 288] on select "12 mois 18 mois 24 mois 30 mois 36 mois 42 mois 48 mois 60 mois 72 mois 84 mois…" at bounding box center [390, 295] width 77 height 14
click at [430, 309] on input "Mois" at bounding box center [420, 311] width 82 height 14
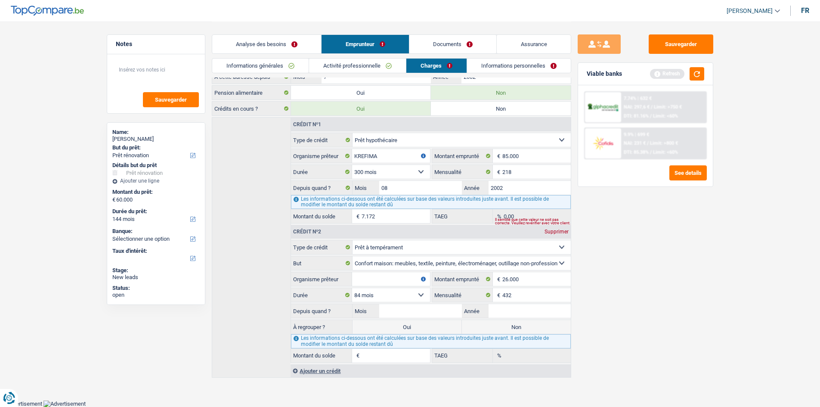
click at [403, 279] on input "Organisme prêteur" at bounding box center [390, 279] width 77 height 14
click at [630, 272] on div "Sauvegarder Viable banks Refresh 7.74% | 632 € NAI: 297,6 € / Limit: >750 € DTI…" at bounding box center [645, 213] width 148 height 358
click at [543, 65] on link "Informations personnelles" at bounding box center [519, 66] width 104 height 14
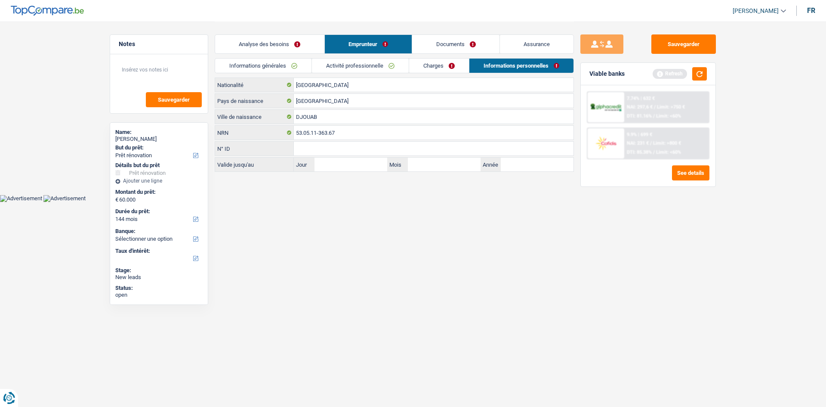
click at [446, 64] on link "Charges" at bounding box center [439, 66] width 60 height 14
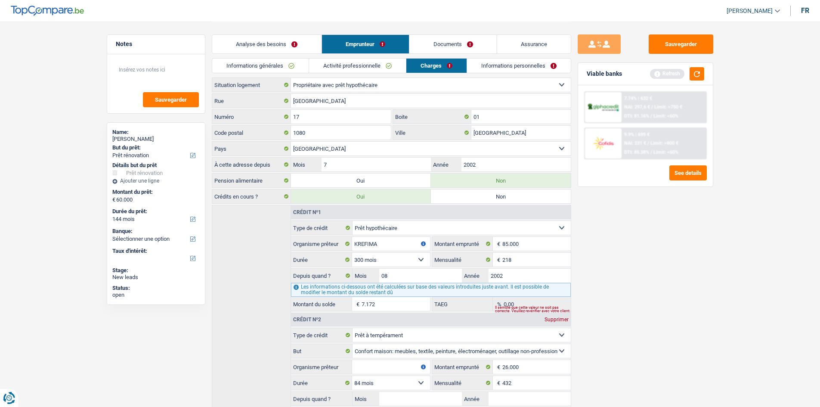
click at [656, 271] on div "Sauvegarder Viable banks Refresh 7.74% | 632 € NAI: 297,6 € / Limit: >750 € DTI…" at bounding box center [645, 213] width 148 height 358
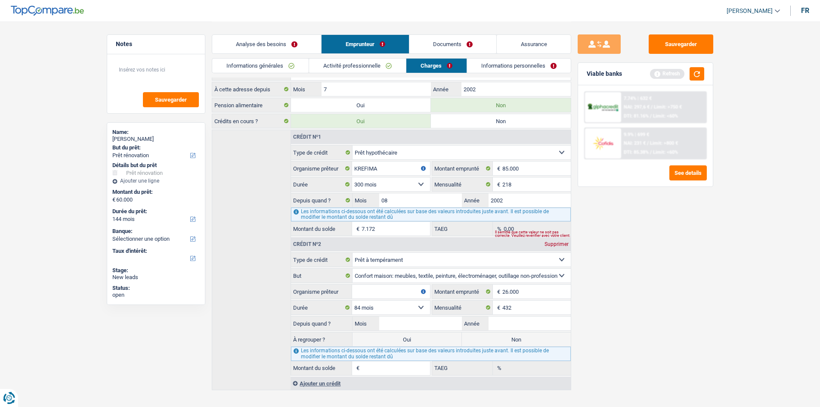
scroll to position [88, 0]
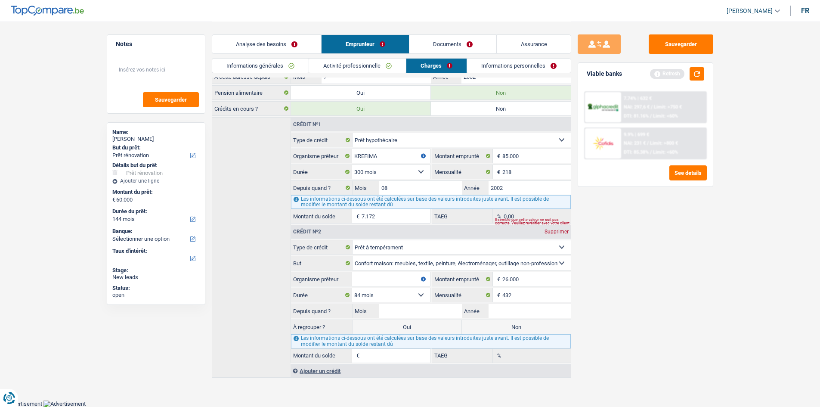
click at [401, 276] on input "Organisme prêteur" at bounding box center [390, 279] width 77 height 14
click at [403, 277] on input "Organisme prêteur" at bounding box center [390, 279] width 77 height 14
click at [652, 291] on div "Sauvegarder Viable banks Refresh 7.74% | 632 € NAI: 297,6 € / Limit: >750 € DTI…" at bounding box center [645, 213] width 148 height 358
click at [400, 272] on input "Organisme prêteur" at bounding box center [390, 279] width 77 height 14
click at [404, 277] on input "Organisme prêteur" at bounding box center [390, 279] width 77 height 14
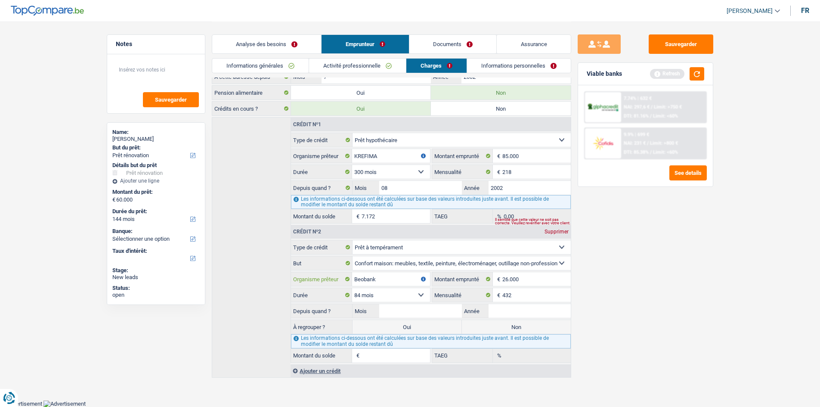
type input "Beobank"
click at [437, 304] on input "Mois" at bounding box center [420, 311] width 82 height 14
type input "6"
type input "2024"
type input "22.584"
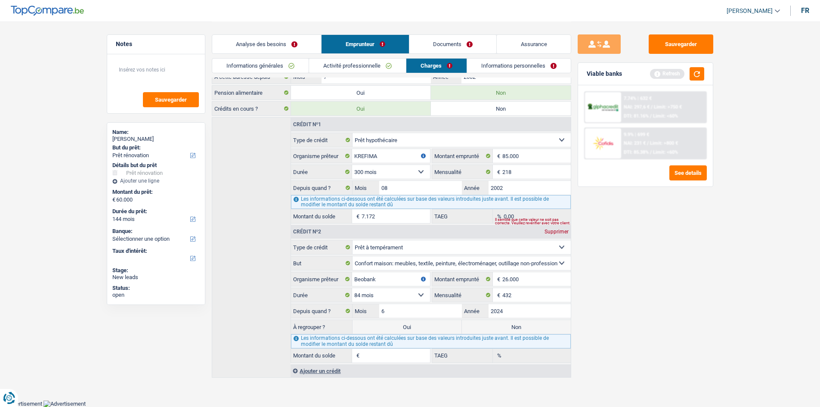
type input "10,50"
click at [640, 301] on div "Sauvegarder Viable banks Refresh 7.74% | 632 € NAI: 297,6 € / Limit: >750 € DTI…" at bounding box center [645, 213] width 148 height 358
click at [555, 324] on label "Non" at bounding box center [516, 327] width 109 height 14
click at [555, 324] on input "Non" at bounding box center [516, 327] width 109 height 14
radio input "true"
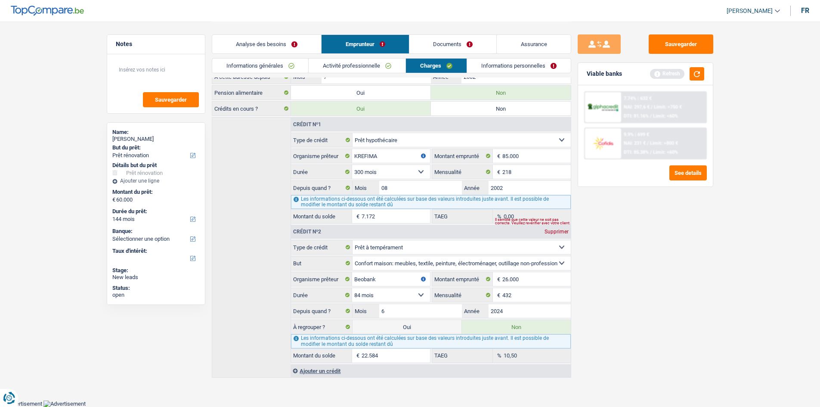
click at [661, 279] on div "Sauvegarder Viable banks Refresh 7.74% | 632 € NAI: 297,6 € / Limit: >750 € DTI…" at bounding box center [645, 213] width 148 height 358
click at [692, 74] on button "button" at bounding box center [696, 73] width 15 height 13
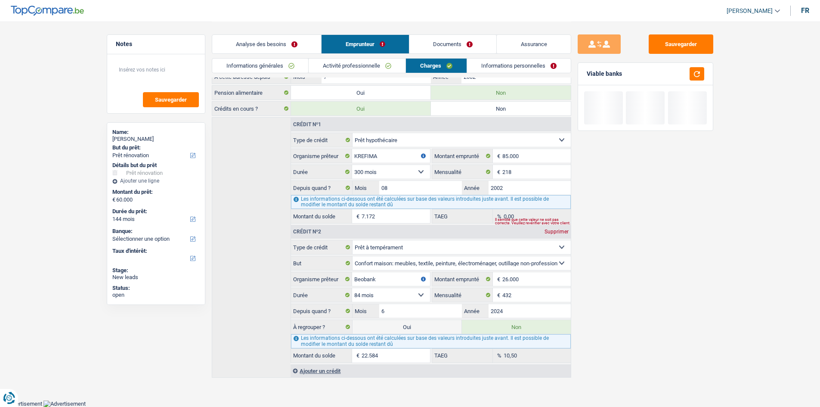
click at [286, 39] on link "Analyse des besoins" at bounding box center [266, 44] width 109 height 19
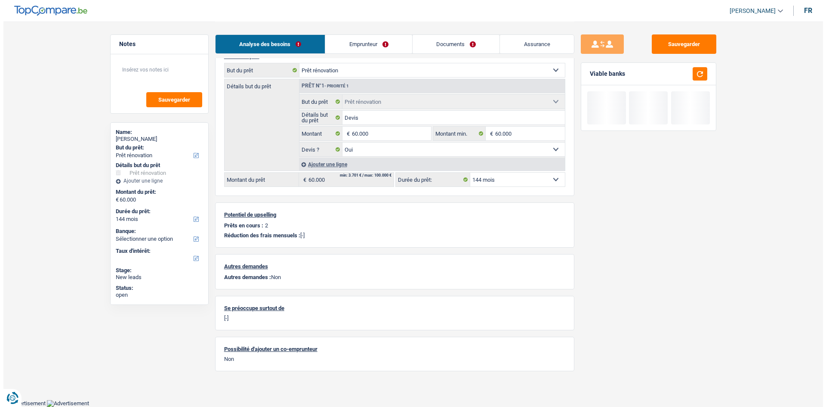
scroll to position [86, 0]
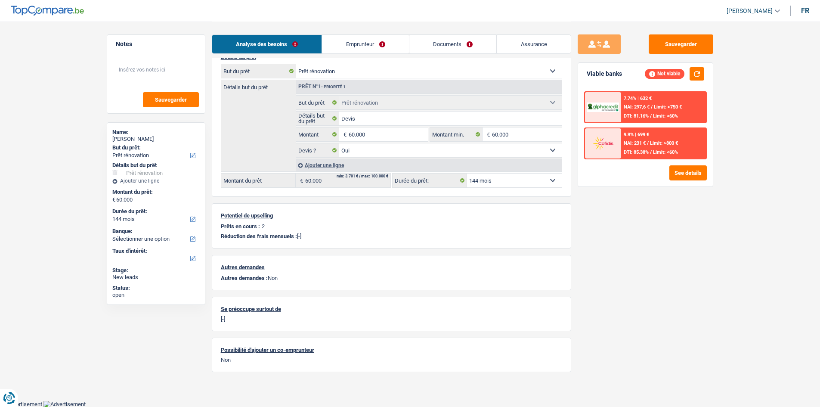
click at [376, 46] on link "Emprunteur" at bounding box center [365, 44] width 87 height 19
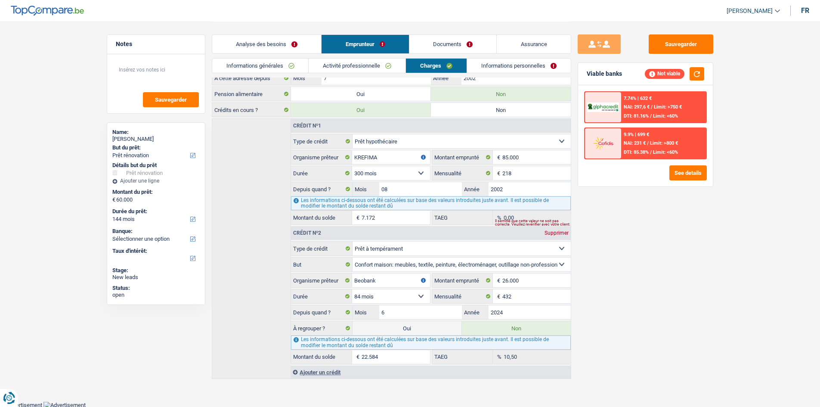
click at [606, 216] on div "Sauvegarder Viable banks Not viable 7.74% | 632 € NAI: 297,6 € / Limit: >750 € …" at bounding box center [645, 213] width 148 height 358
click at [290, 39] on link "Analyse des besoins" at bounding box center [266, 44] width 109 height 19
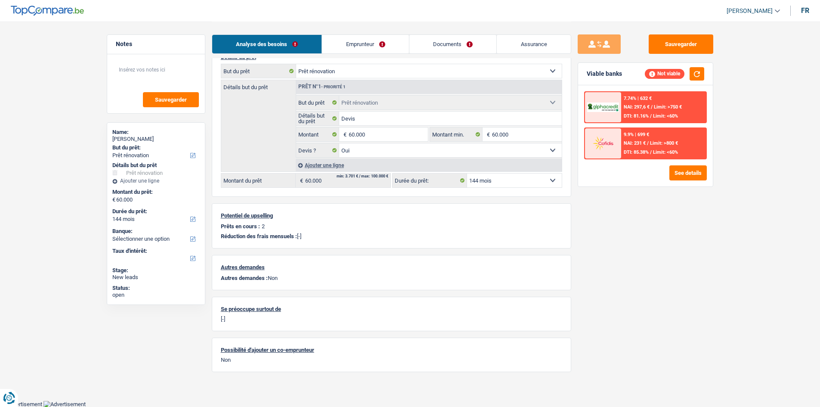
click at [642, 231] on div "Sauvegarder Viable banks Not viable 7.74% | 632 € NAI: 297,6 € / Limit: >750 € …" at bounding box center [645, 213] width 148 height 358
click at [701, 74] on button "button" at bounding box center [696, 73] width 15 height 13
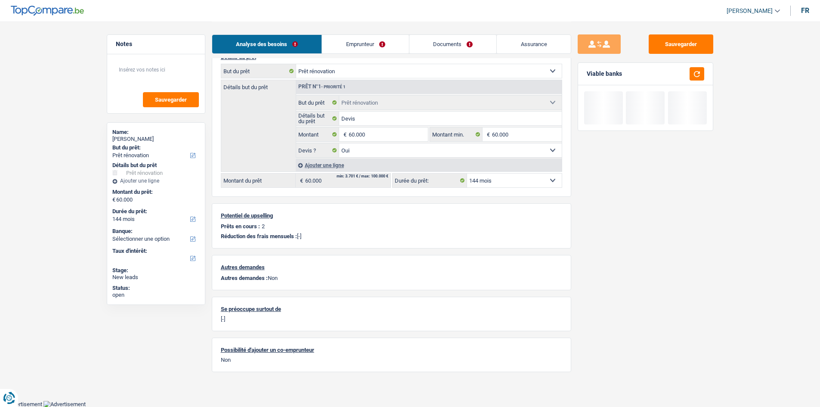
click at [398, 42] on link "Emprunteur" at bounding box center [365, 44] width 87 height 19
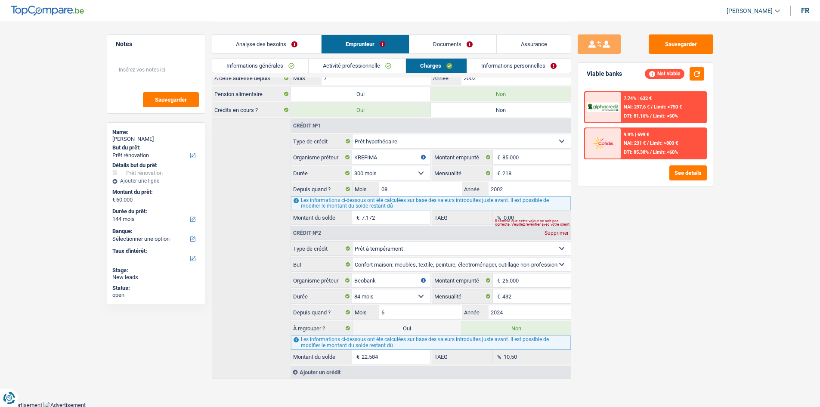
click at [696, 274] on div "Sauvegarder Viable banks Not viable 7.74% | 632 € NAI: 297,6 € / Limit: >750 € …" at bounding box center [645, 213] width 148 height 358
click at [298, 43] on link "Analyse des besoins" at bounding box center [266, 44] width 109 height 19
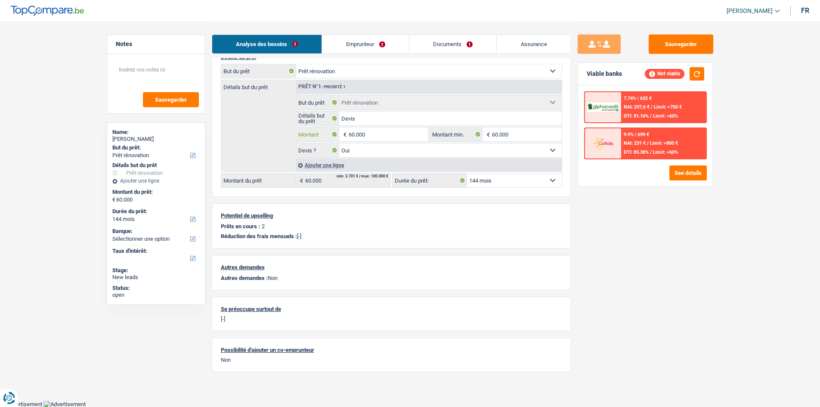
click at [381, 129] on input "60.000" at bounding box center [388, 134] width 79 height 14
click at [395, 40] on link "Emprunteur" at bounding box center [365, 44] width 87 height 19
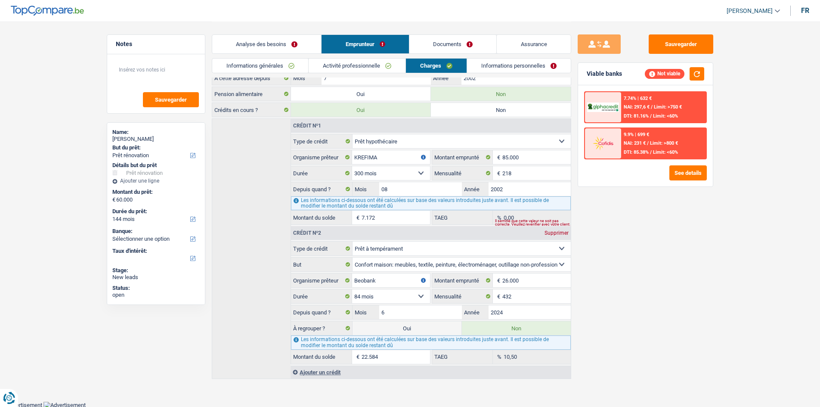
click at [444, 332] on label "Oui" at bounding box center [406, 328] width 109 height 14
click at [444, 332] on input "Oui" at bounding box center [406, 328] width 109 height 14
radio input "true"
type input "82.584"
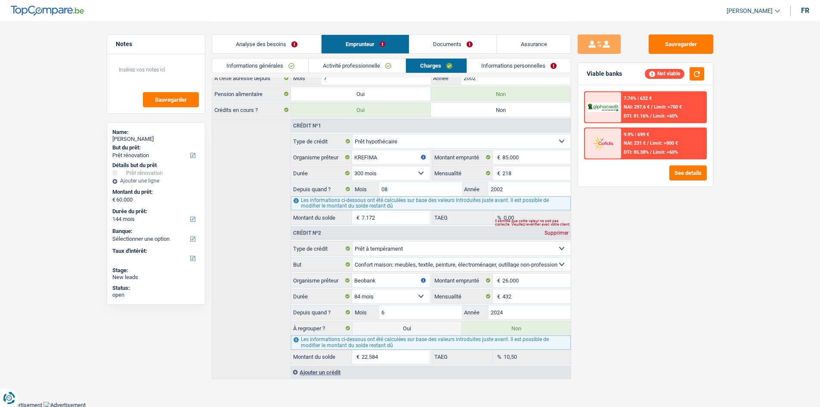
type input "22.584"
select select
radio input "false"
select select "refinancing"
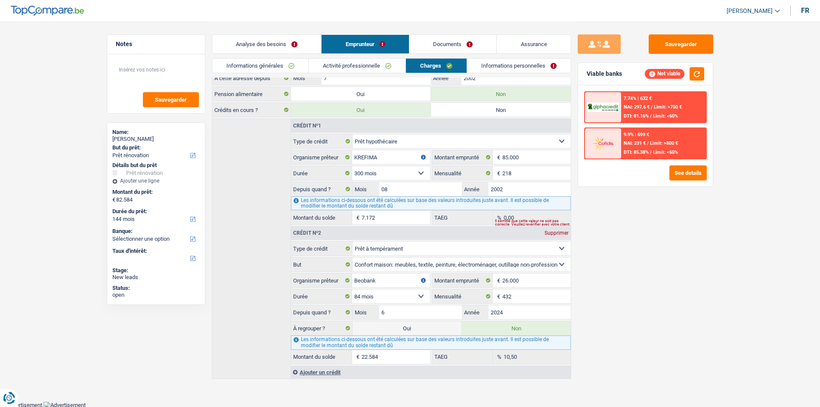
select select "refinancing"
select select "renovation"
select select "yes"
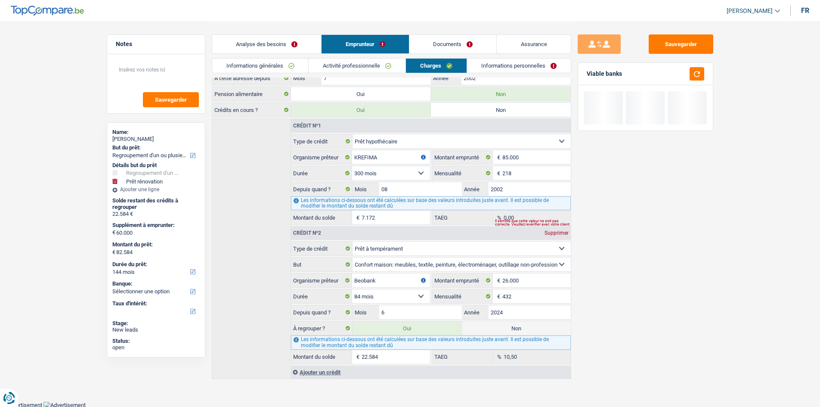
click at [315, 40] on link "Analyse des besoins" at bounding box center [266, 44] width 109 height 19
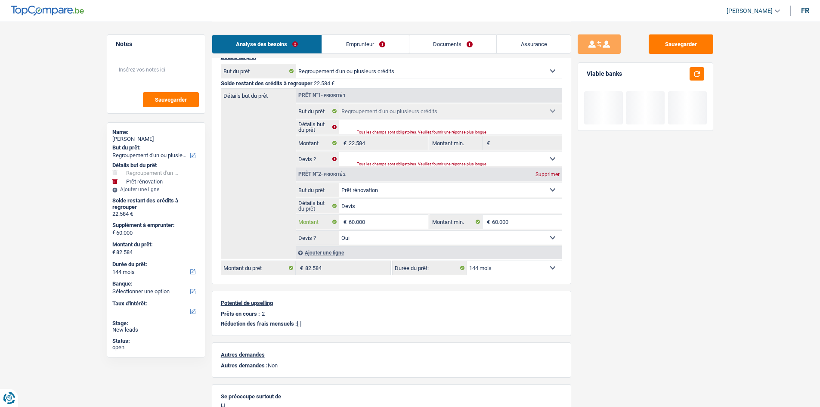
click at [391, 224] on input "60.000" at bounding box center [388, 222] width 79 height 14
type input "35.000"
type input "57.584"
type input "35.000"
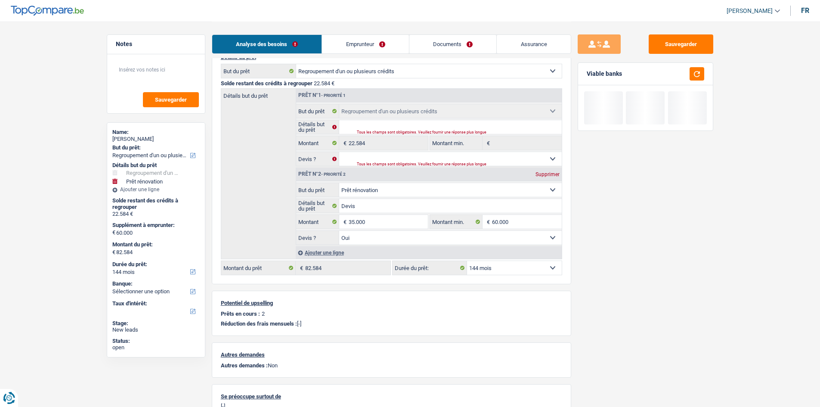
type input "57.584"
click at [675, 260] on div "Sauvegarder Viable banks" at bounding box center [645, 213] width 148 height 358
click at [414, 224] on input "35.000" at bounding box center [388, 222] width 79 height 14
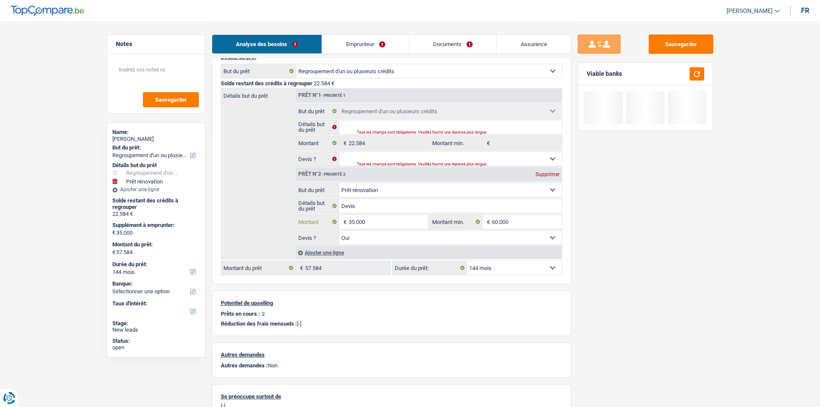
click at [414, 224] on input "35.000" at bounding box center [388, 222] width 79 height 14
click at [500, 219] on input "60.000" at bounding box center [527, 222] width 70 height 14
paste input "35"
type input "35.000"
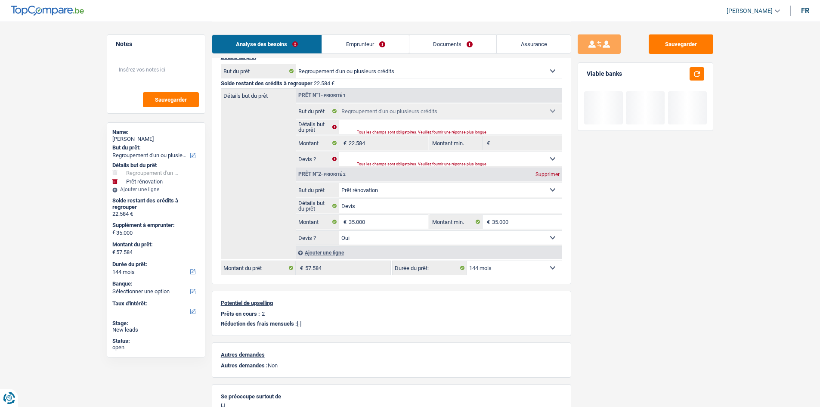
type input "35.000"
drag, startPoint x: 632, startPoint y: 236, endPoint x: 635, endPoint y: 232, distance: 4.9
click at [633, 236] on div "Sauvegarder Viable banks" at bounding box center [645, 213] width 148 height 358
click at [697, 76] on button "button" at bounding box center [696, 73] width 15 height 13
click at [362, 40] on link "Emprunteur" at bounding box center [365, 44] width 87 height 19
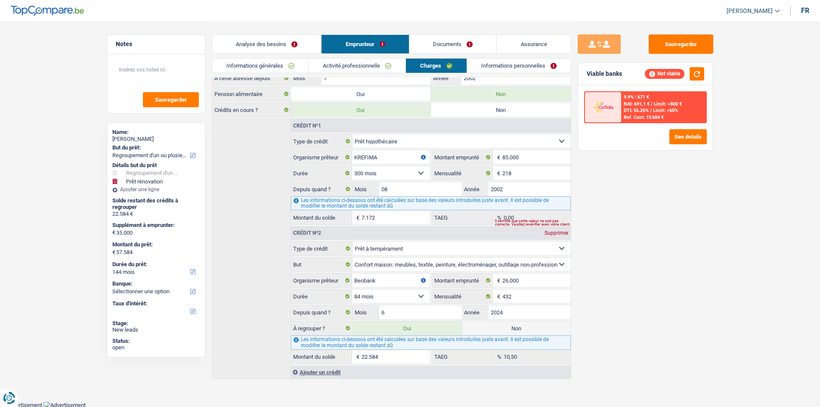
click at [277, 42] on link "Analyse des besoins" at bounding box center [266, 44] width 109 height 19
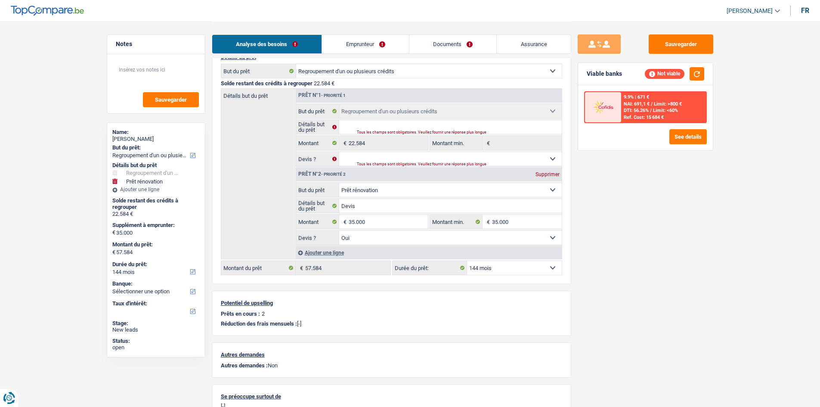
drag, startPoint x: 494, startPoint y: 268, endPoint x: 495, endPoint y: 264, distance: 4.4
click at [494, 268] on select "12 mois 18 mois 24 mois 30 mois 36 mois 42 mois 48 mois 60 mois 72 mois 84 mois…" at bounding box center [514, 268] width 95 height 14
select select "120"
click at [467, 261] on select "12 mois 18 mois 24 mois 30 mois 36 mois 42 mois 48 mois 60 mois 72 mois 84 mois…" at bounding box center [514, 268] width 95 height 14
select select "120"
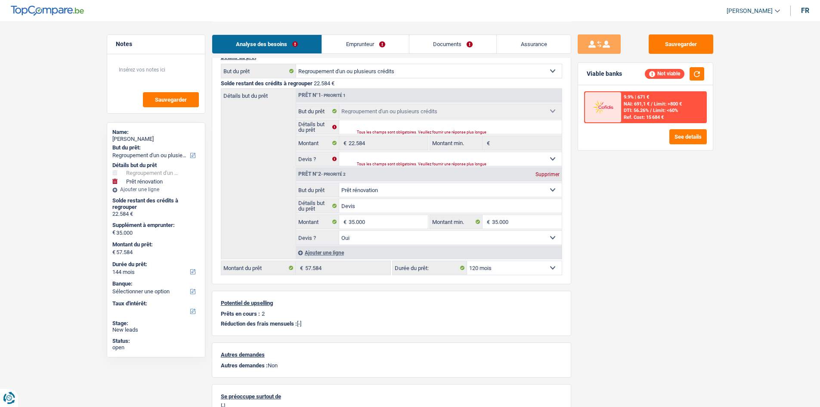
select select "120"
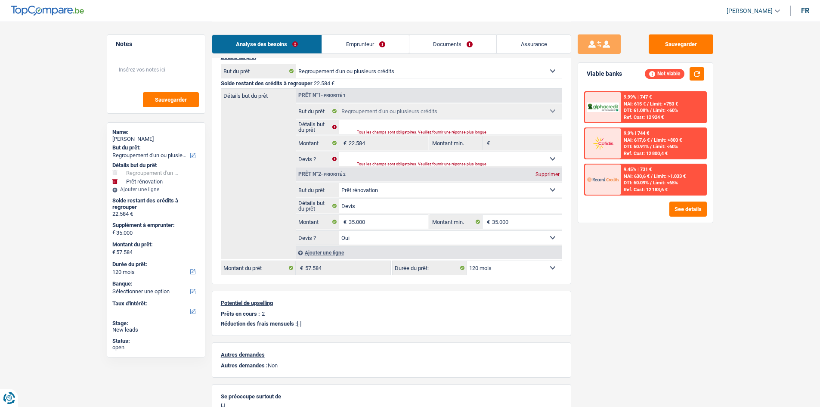
click at [524, 266] on select "12 mois 18 mois 24 mois 30 mois 36 mois 42 mois 48 mois 60 mois 72 mois 84 mois…" at bounding box center [514, 268] width 95 height 14
select select "144"
click at [467, 261] on select "12 mois 18 mois 24 mois 30 mois 36 mois 42 mois 48 mois 60 mois 72 mois 84 mois…" at bounding box center [514, 268] width 95 height 14
select select "144"
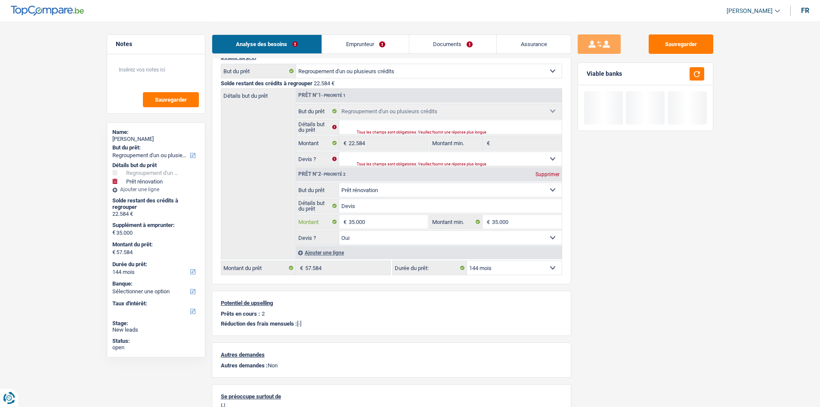
click at [387, 223] on input "35.000" at bounding box center [388, 222] width 79 height 14
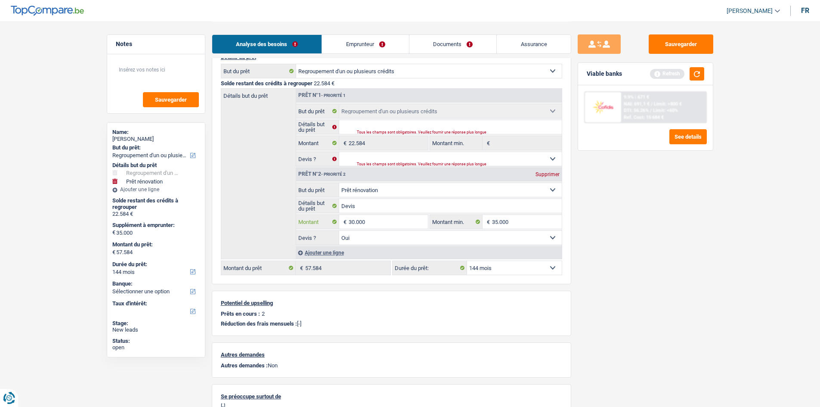
type input "30.000"
type input "52.584"
type input "30.000"
type input "52.584"
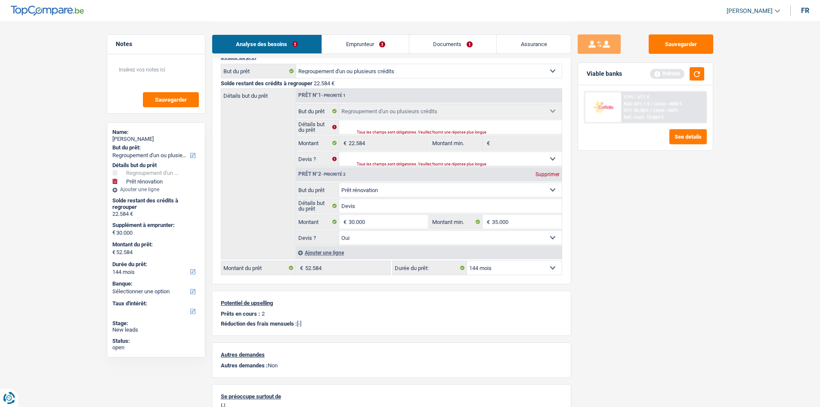
click at [698, 256] on div "Sauvegarder Viable banks Refresh 9.9% | 671 € NAI: 691,1 € / Limit: >800 € DTI:…" at bounding box center [645, 213] width 148 height 358
click at [409, 218] on input "30.000" at bounding box center [388, 222] width 79 height 14
click at [511, 221] on input "35.000" at bounding box center [527, 222] width 70 height 14
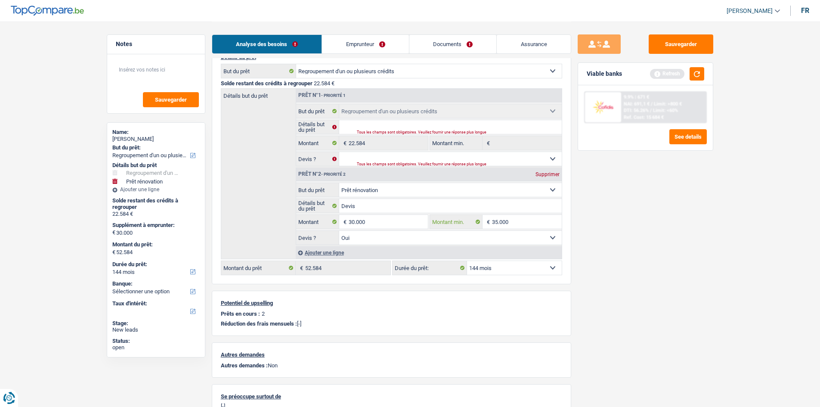
paste input "0"
type input "30.000"
click at [656, 236] on div "Sauvegarder Viable banks Refresh 9.9% | 671 € NAI: 691,1 € / Limit: >800 € DTI:…" at bounding box center [645, 213] width 148 height 358
click at [694, 72] on button "button" at bounding box center [696, 73] width 15 height 13
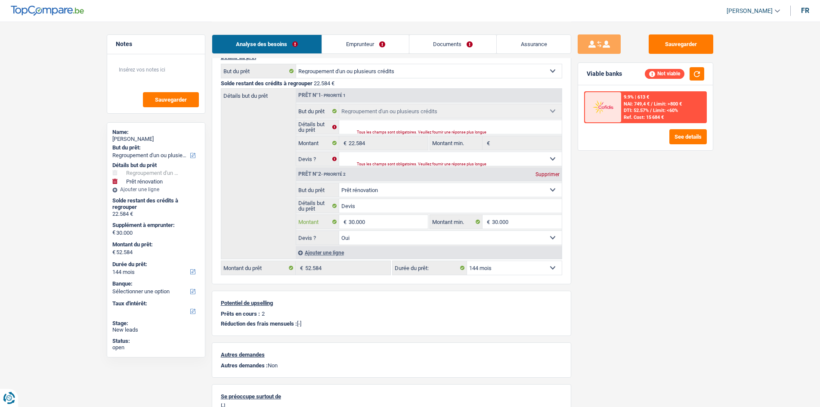
click at [403, 220] on input "30.000" at bounding box center [388, 222] width 79 height 14
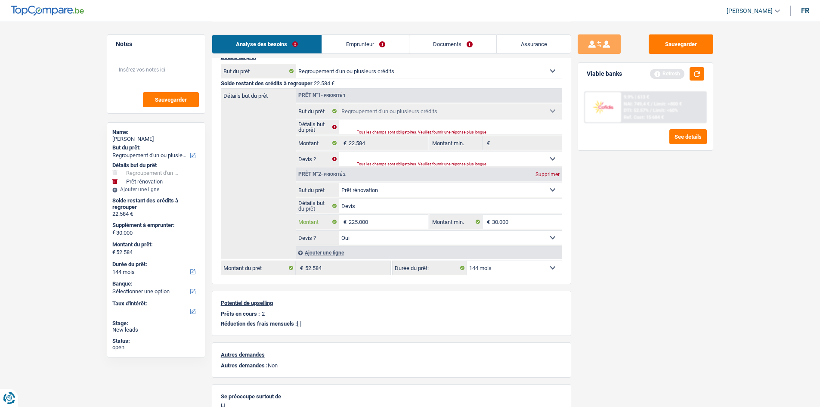
click at [403, 220] on input "225.000" at bounding box center [388, 222] width 79 height 14
type input "25.000"
type input "47.584"
type input "25.000"
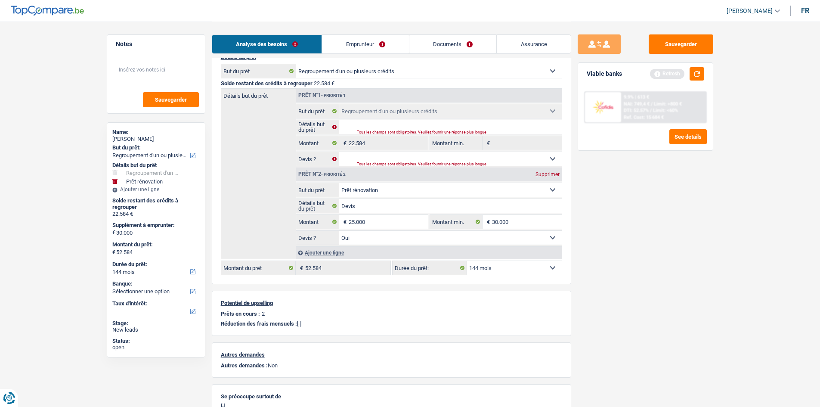
type input "47.584"
click at [667, 225] on div "Sauvegarder Viable banks Refresh 9.9% | 613 € NAI: 749,4 € / Limit: >800 € DTI:…" at bounding box center [645, 213] width 148 height 358
click at [691, 73] on button "button" at bounding box center [696, 73] width 15 height 13
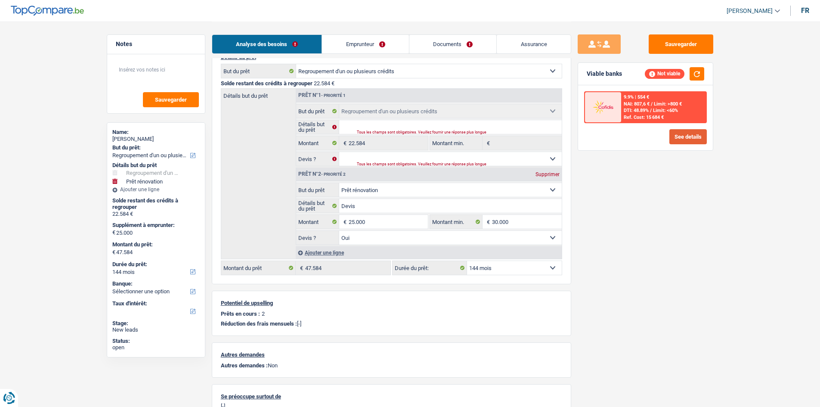
click at [703, 142] on button "See details" at bounding box center [687, 136] width 37 height 15
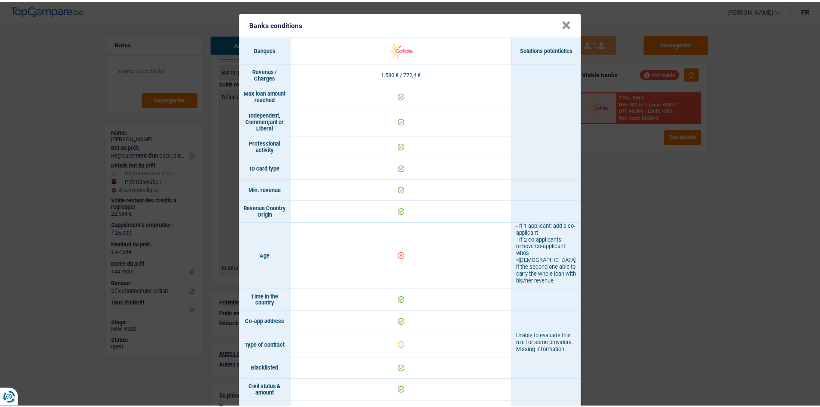
scroll to position [0, 0]
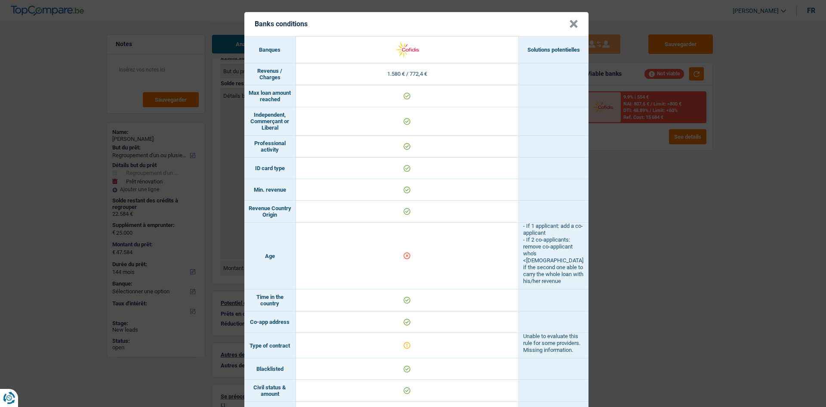
click at [645, 282] on div "Banks conditions × Banques Solutions potentielles Revenus / Charges 1.580 € / 7…" at bounding box center [413, 203] width 826 height 407
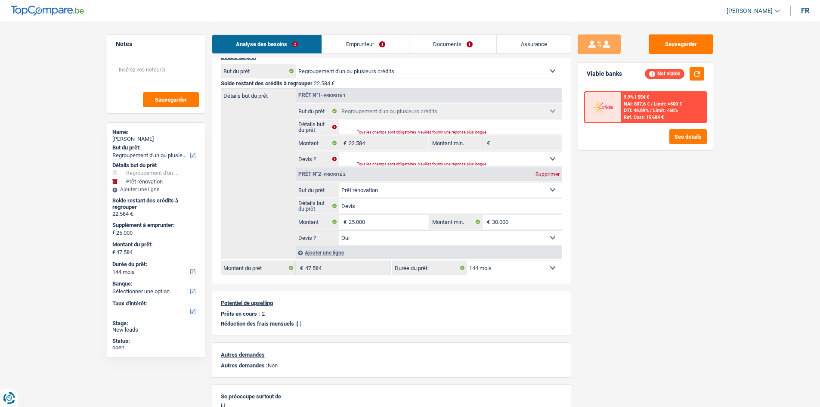
click at [383, 53] on li "Emprunteur" at bounding box center [364, 43] width 87 height 19
drag, startPoint x: 402, startPoint y: 50, endPoint x: 410, endPoint y: 54, distance: 8.7
click at [402, 50] on link "Emprunteur" at bounding box center [365, 44] width 87 height 19
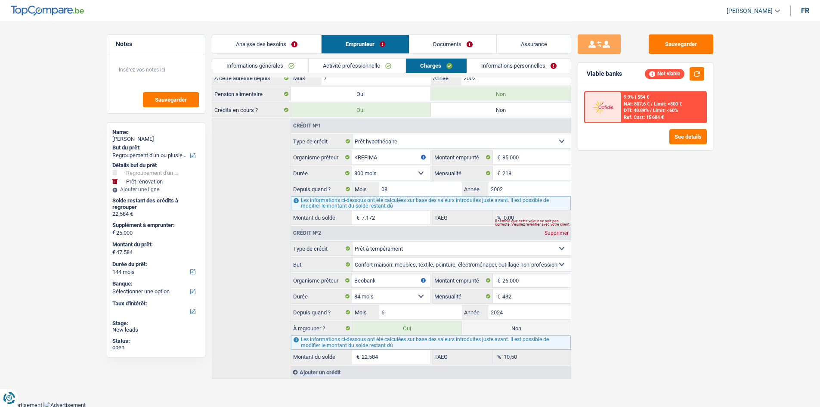
click at [478, 64] on link "Informations personnelles" at bounding box center [519, 66] width 104 height 14
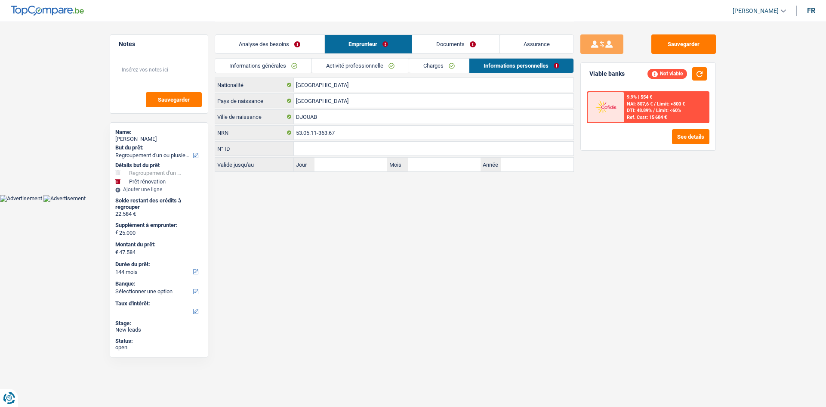
click at [290, 48] on link "Analyse des besoins" at bounding box center [269, 44] width 109 height 19
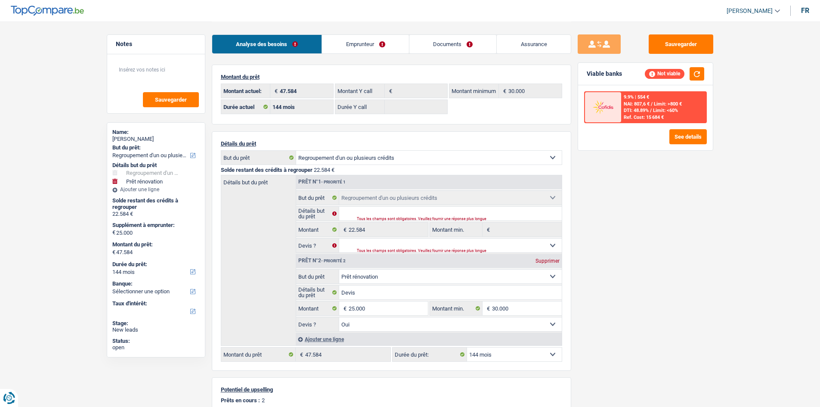
click at [463, 37] on link "Documents" at bounding box center [452, 44] width 87 height 19
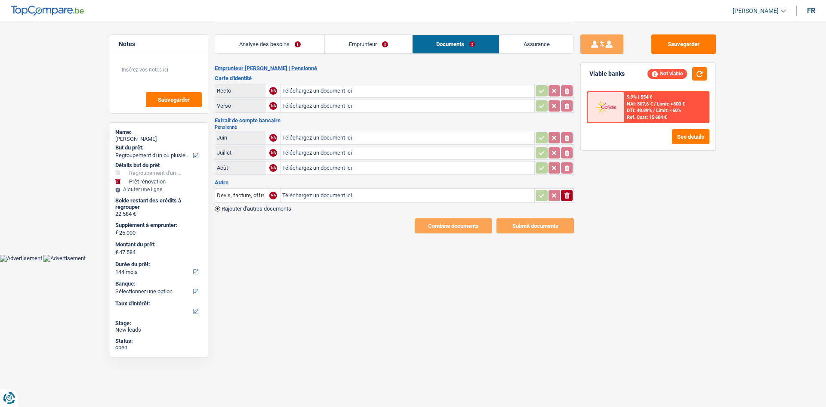
click at [398, 38] on link "Emprunteur" at bounding box center [368, 44] width 87 height 19
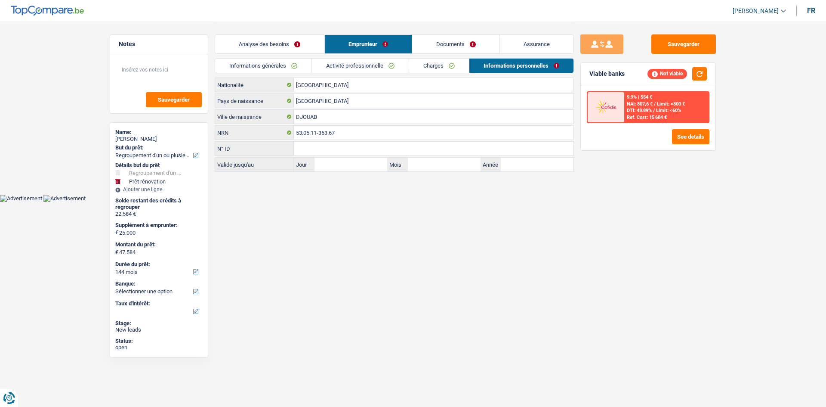
click at [290, 43] on link "Analyse des besoins" at bounding box center [269, 44] width 109 height 19
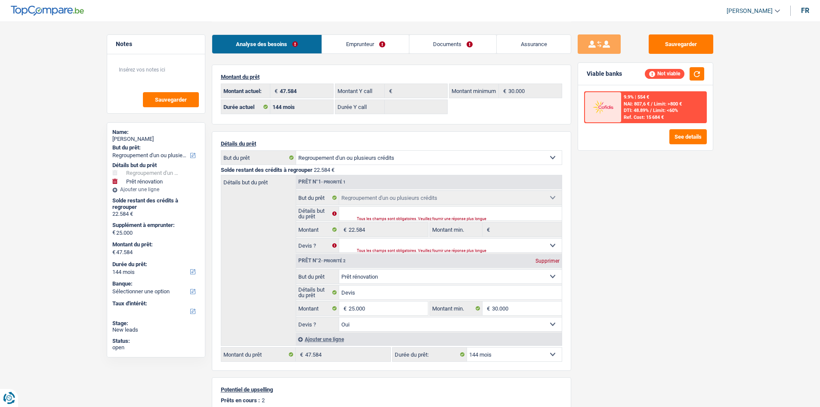
click at [537, 355] on select "12 mois 18 mois 24 mois 30 mois 36 mois 42 mois 48 mois 60 mois 72 mois 84 mois…" at bounding box center [514, 354] width 95 height 14
select select "84"
click at [467, 347] on select "12 mois 18 mois 24 mois 30 mois 36 mois 42 mois 48 mois 60 mois 72 mois 84 mois…" at bounding box center [514, 354] width 95 height 14
select select "84"
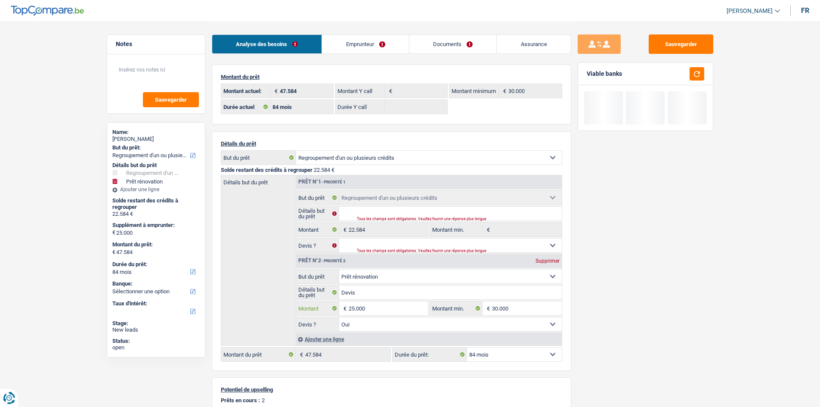
click at [415, 309] on input "25.000" at bounding box center [388, 308] width 79 height 14
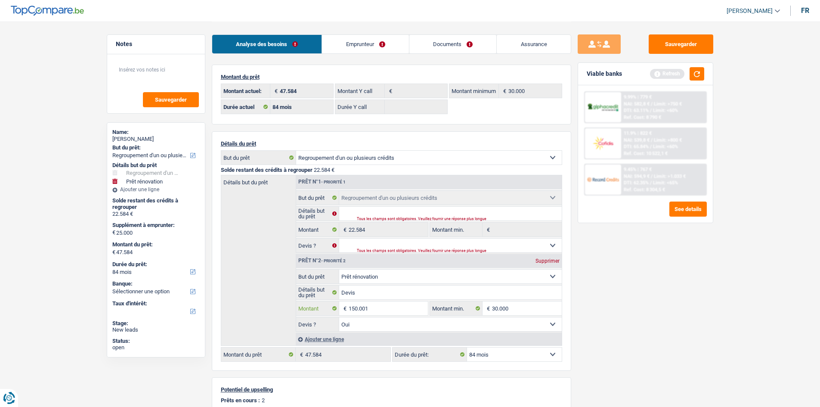
click at [410, 306] on input "150.001" at bounding box center [388, 308] width 79 height 14
type input "15.001"
select select "144"
type input "37.585"
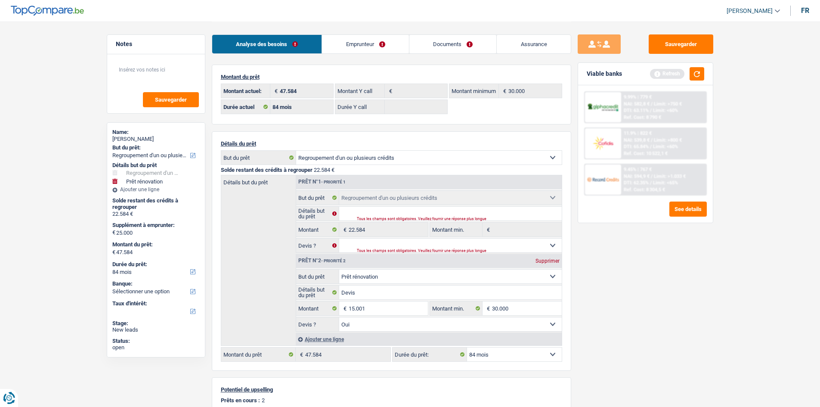
select select "144"
type input "15.001"
type input "37.585"
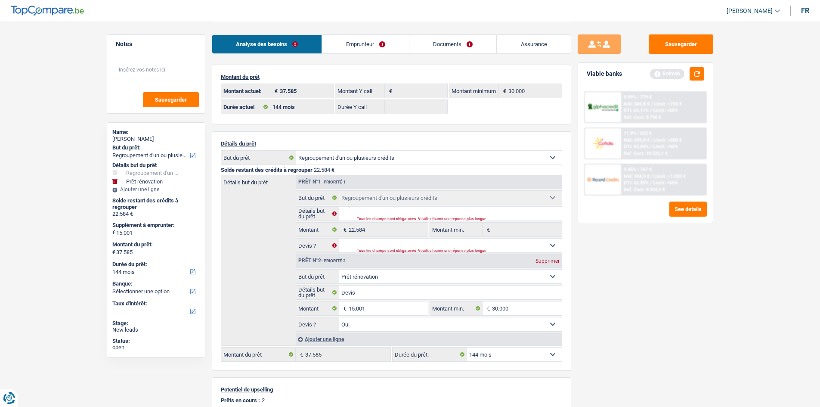
click at [739, 312] on main "Notes Sauvegarder Name: Stephane Guiti But du prêt: Confort maison: meubles, te…" at bounding box center [410, 287] width 820 height 574
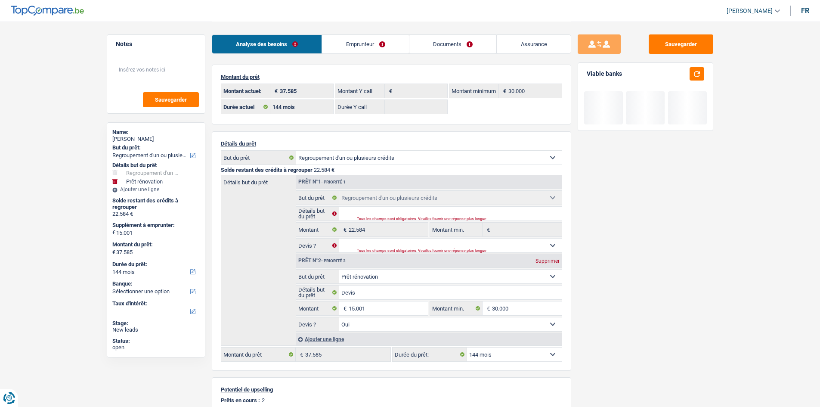
drag, startPoint x: 511, startPoint y: 355, endPoint x: 512, endPoint y: 347, distance: 7.9
click at [511, 355] on select "12 mois 18 mois 24 mois 30 mois 36 mois 42 mois 48 mois 60 mois 72 mois 84 mois…" at bounding box center [514, 354] width 95 height 14
select select "84"
click at [467, 347] on select "12 mois 18 mois 24 mois 30 mois 36 mois 42 mois 48 mois 60 mois 72 mois 84 mois…" at bounding box center [514, 354] width 95 height 14
select select "84"
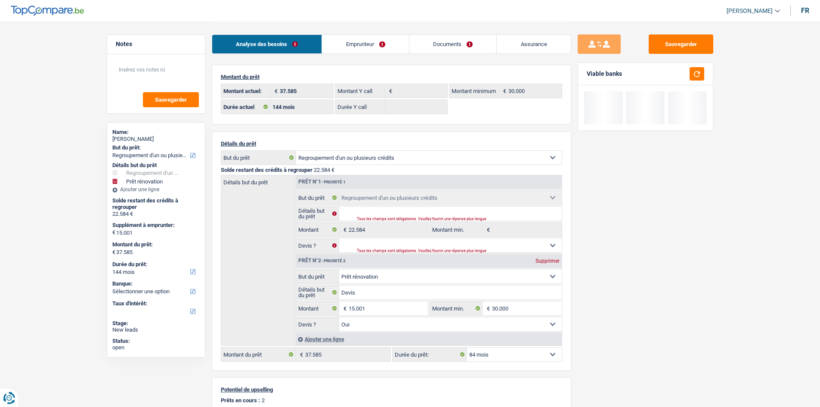
select select "84"
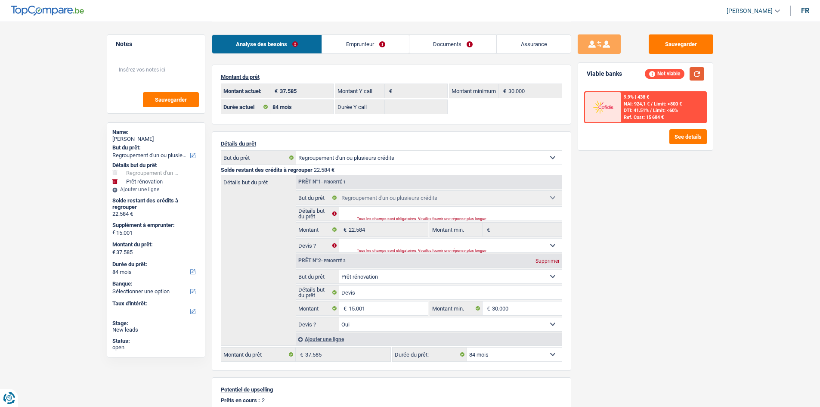
click at [701, 72] on button "button" at bounding box center [696, 73] width 15 height 13
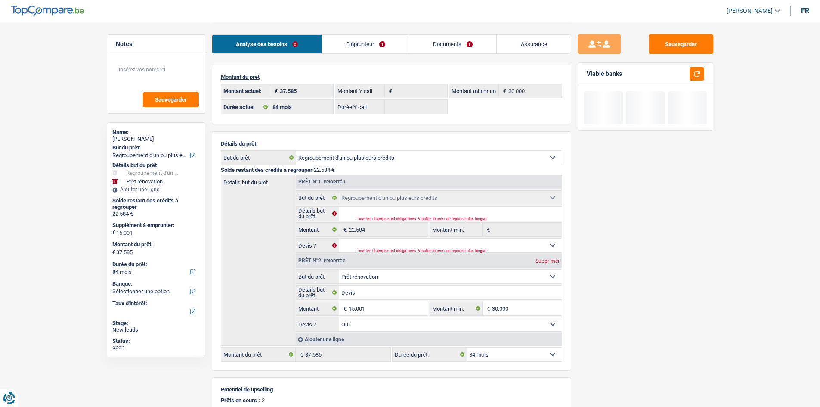
click at [534, 352] on select "12 mois 18 mois 24 mois 30 mois 36 mois 42 mois 48 mois 60 mois 72 mois 84 mois…" at bounding box center [514, 354] width 95 height 14
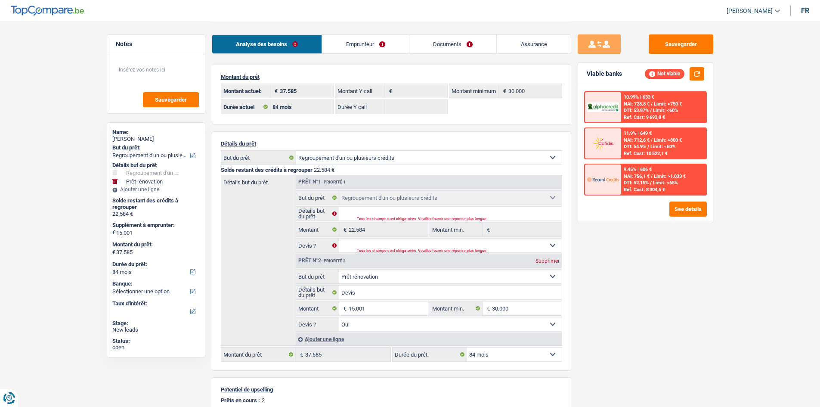
select select "144"
click at [467, 347] on select "12 mois 18 mois 24 mois 30 mois 36 mois 42 mois 48 mois 60 mois 72 mois 84 mois…" at bounding box center [514, 354] width 95 height 14
select select "144"
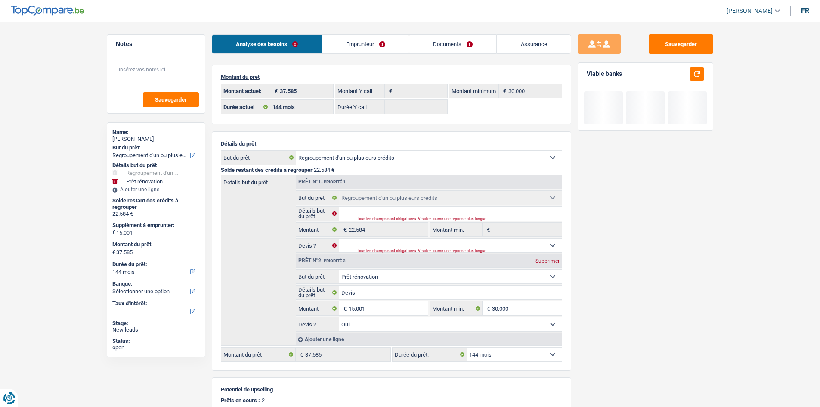
drag, startPoint x: 503, startPoint y: 353, endPoint x: 507, endPoint y: 349, distance: 5.5
click at [503, 353] on select "12 mois 18 mois 24 mois 30 mois 36 mois 42 mois 48 mois 60 mois 72 mois 84 mois…" at bounding box center [514, 354] width 95 height 14
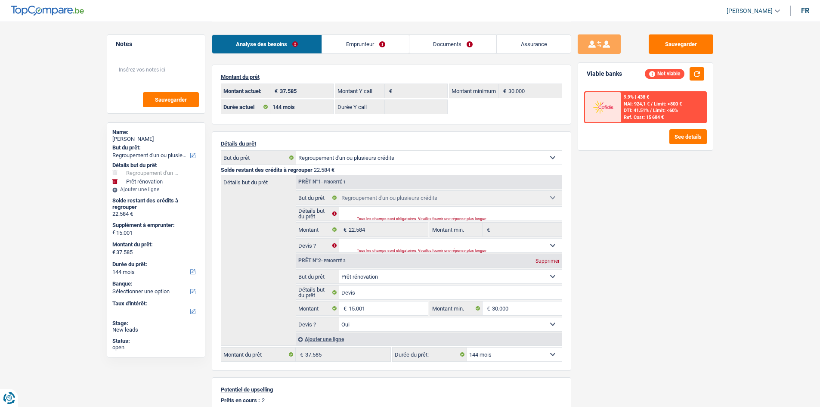
select select "84"
click at [467, 347] on select "12 mois 18 mois 24 mois 30 mois 36 mois 42 mois 48 mois 60 mois 72 mois 84 mois…" at bounding box center [514, 354] width 95 height 14
select select "84"
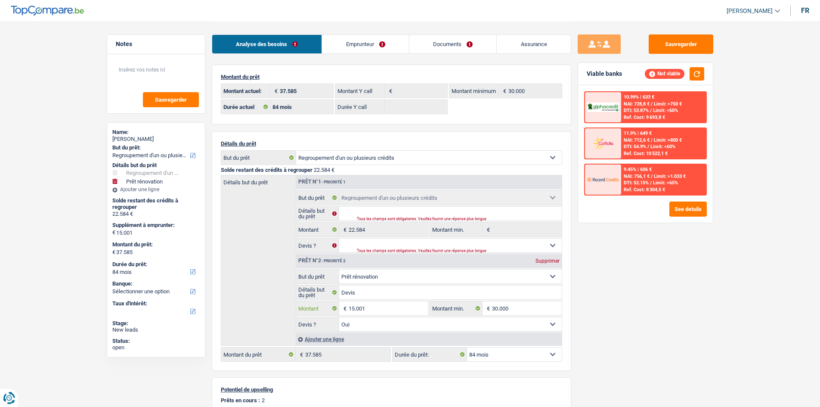
click at [393, 309] on input "15.001" at bounding box center [388, 308] width 79 height 14
type input "0"
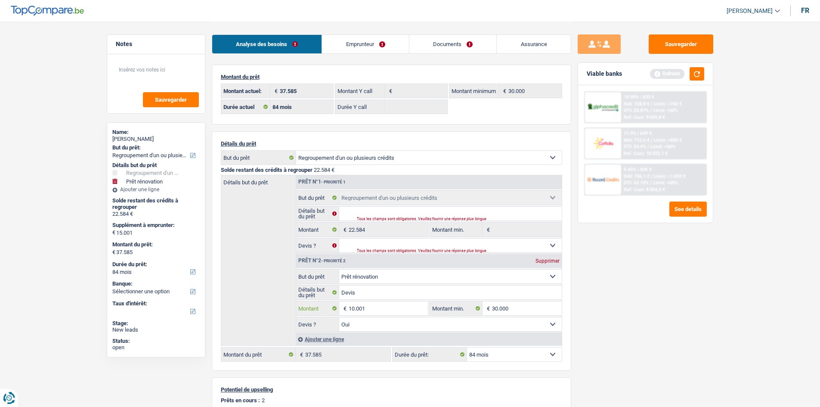
type input "10.001"
select select "120"
type input "32.585"
select select "120"
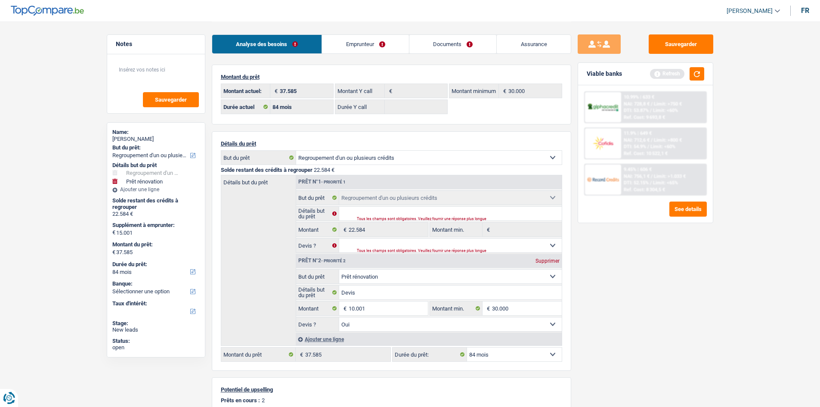
type input "10.001"
type input "32.585"
click at [517, 355] on select "12 mois 18 mois 24 mois 30 mois 36 mois 42 mois 48 mois 60 mois 72 mois 84 mois…" at bounding box center [514, 354] width 95 height 14
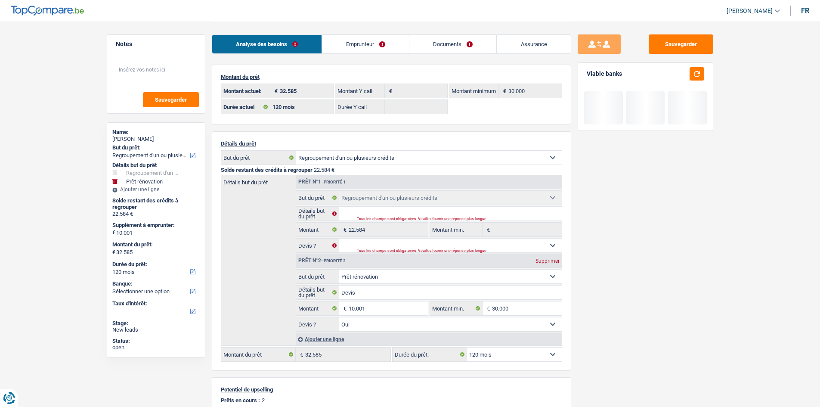
select select "84"
click at [467, 347] on select "12 mois 18 mois 24 mois 30 mois 36 mois 42 mois 48 mois 60 mois 72 mois 84 mois…" at bounding box center [514, 354] width 95 height 14
select select "84"
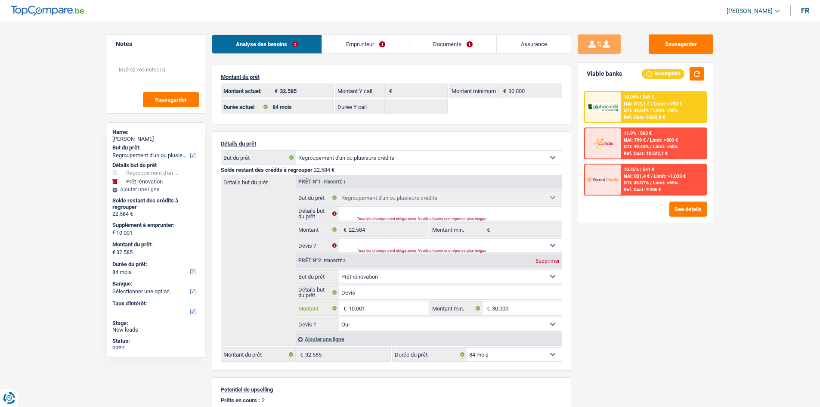
click at [407, 304] on input "10.001" at bounding box center [388, 308] width 79 height 14
click at [712, 108] on div "10.99% | 549 € NAI: 813,1 € / Limit: >750 € DTI: 48.54% / Limit: <60% Ref. Cost…" at bounding box center [645, 153] width 135 height 137
click at [684, 111] on div "10.99% | 549 € NAI: 813,1 € / Limit: >750 € DTI: 48.54% / Limit: <60% Ref. Cost…" at bounding box center [663, 107] width 85 height 30
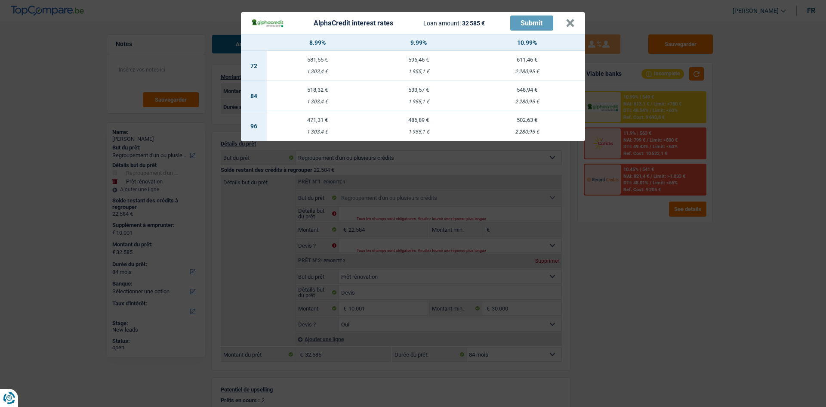
click at [744, 219] on div "AlphaCredit interest rates Loan amount: 32 585 € Submit × 8.99% 9.99% 10.99% 72…" at bounding box center [413, 203] width 826 height 407
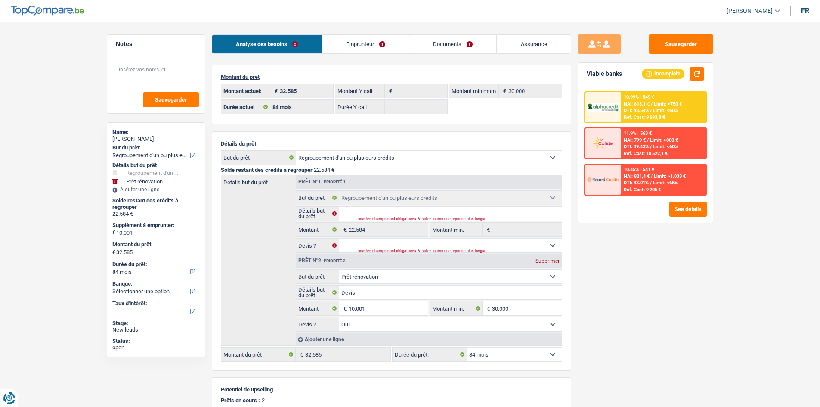
click at [664, 248] on div "Sauvegarder Viable banks Incomplete 10.99% | 549 € NAI: 813,1 € / Limit: >750 €…" at bounding box center [645, 213] width 148 height 358
click at [534, 306] on input "30.000" at bounding box center [527, 308] width 70 height 14
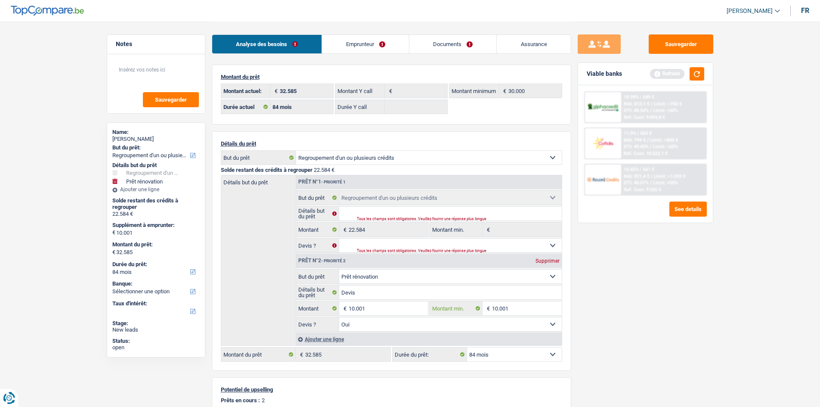
type input "10.001"
click at [491, 246] on select "Oui Non Non répondu Sélectionner une option" at bounding box center [450, 245] width 222 height 14
select select "yes"
click at [339, 238] on select "Oui Non Non répondu Sélectionner une option" at bounding box center [450, 245] width 222 height 14
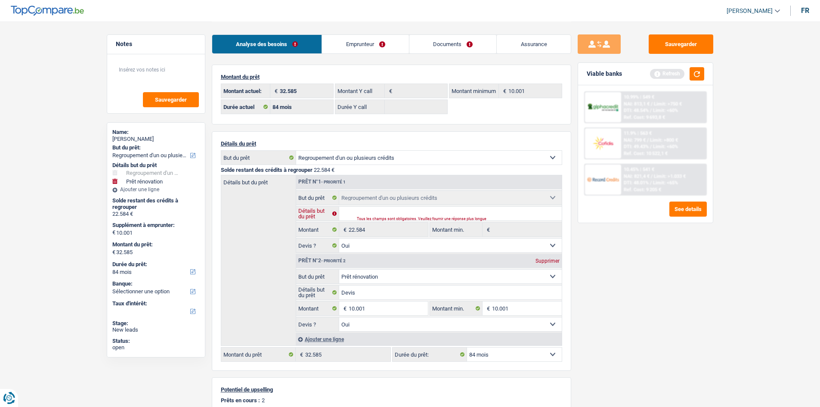
click at [488, 214] on input "Détails but du prêt" at bounding box center [450, 214] width 222 height 14
type input "Regroupement"
click at [631, 262] on div "Sauvegarder Viable banks Refresh 10.99% | 549 € NAI: 813,1 € / Limit: >750 € DT…" at bounding box center [645, 213] width 148 height 358
click at [149, 83] on textarea at bounding box center [156, 73] width 86 height 26
type textarea "Sur 84 mois"
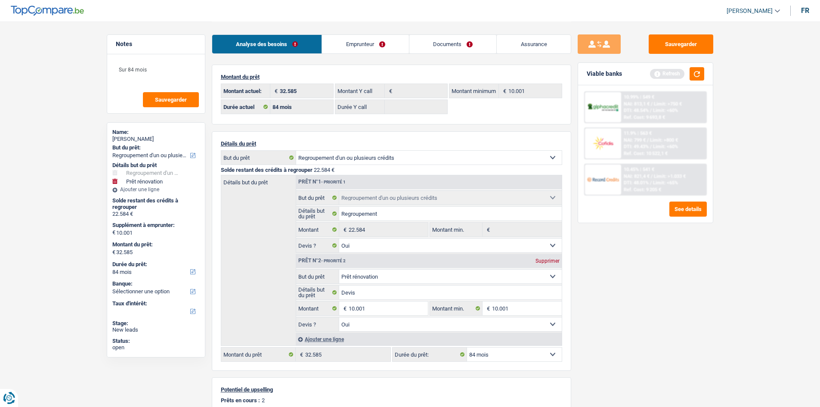
click at [644, 278] on div "Sauvegarder Viable banks Refresh 10.99% | 549 € NAI: 813,1 € / Limit: >750 € DT…" at bounding box center [645, 213] width 148 height 358
click at [700, 75] on button "button" at bounding box center [696, 73] width 15 height 13
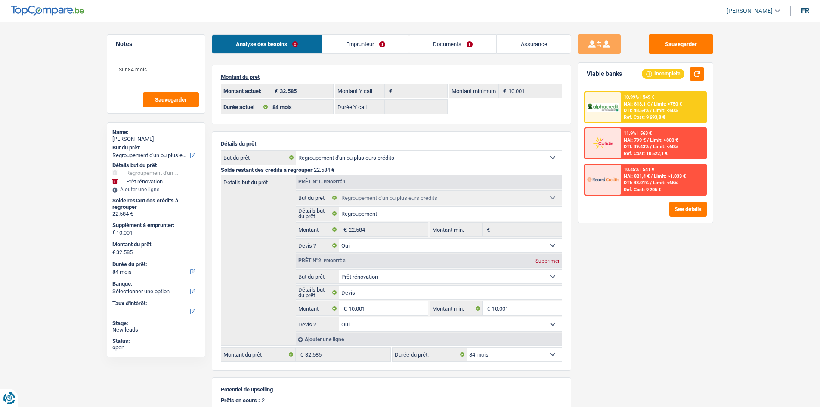
click at [648, 109] on span "DTI: 48.54%" at bounding box center [635, 111] width 25 height 6
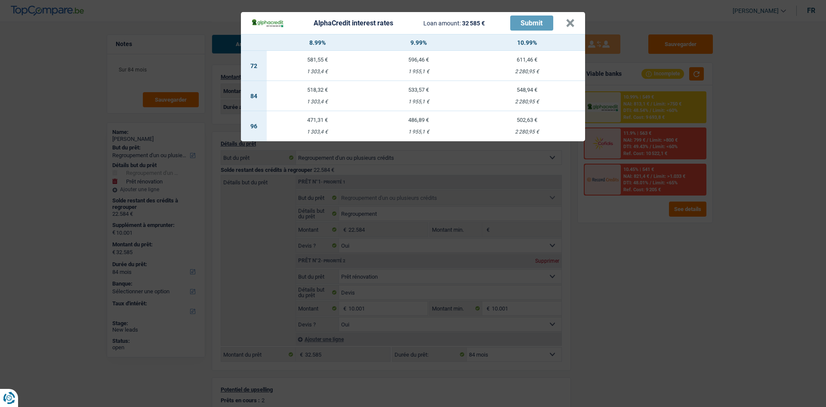
click at [330, 89] on div "518,32 €" at bounding box center [317, 90] width 101 height 6
select select "alphacredit"
type input "8,99"
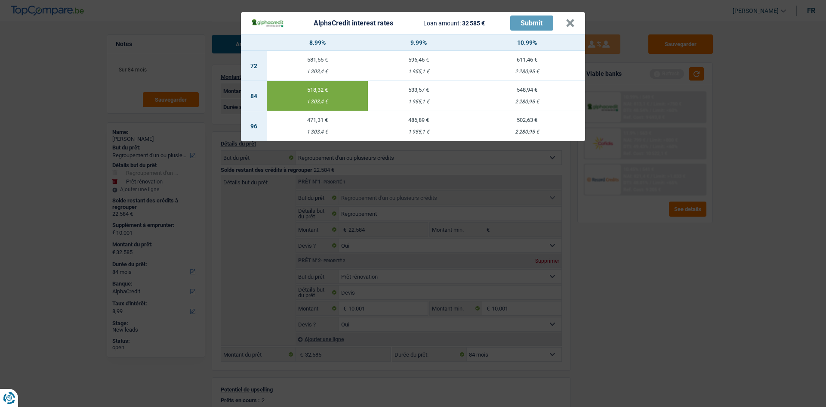
click at [688, 256] on div "AlphaCredit interest rates Loan amount: 32 585 € Submit × 8.99% 9.99% 10.99% 72…" at bounding box center [413, 203] width 826 height 407
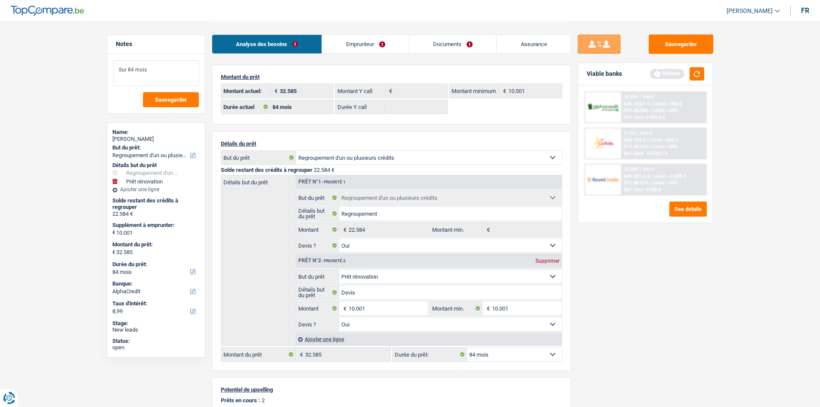
click at [163, 72] on textarea "Sur 84 mois" at bounding box center [156, 73] width 86 height 26
click at [118, 69] on textarea "Sur 84 mois" at bounding box center [156, 73] width 86 height 26
click at [136, 69] on textarea "A faire Sur 84 mois" at bounding box center [156, 73] width 86 height 26
drag, startPoint x: 637, startPoint y: 288, endPoint x: 654, endPoint y: 270, distance: 24.7
click at [640, 286] on div "Sauvegarder Viable banks Refresh 10.99% | 549 € NAI: 813,1 € / Limit: >750 € DT…" at bounding box center [645, 213] width 148 height 358
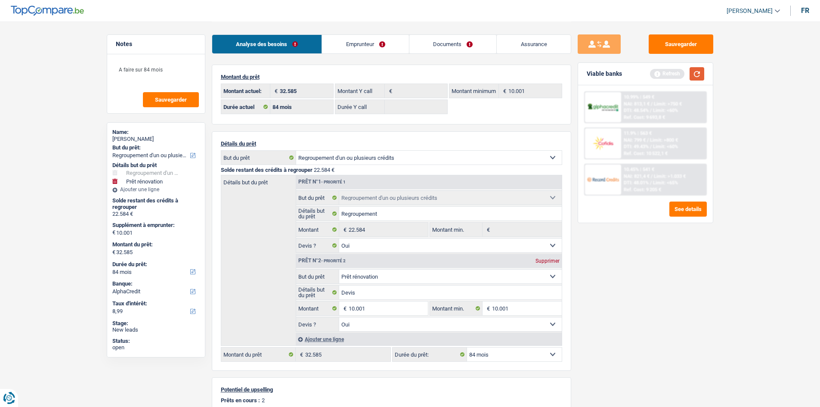
click at [697, 71] on button "button" at bounding box center [696, 73] width 15 height 13
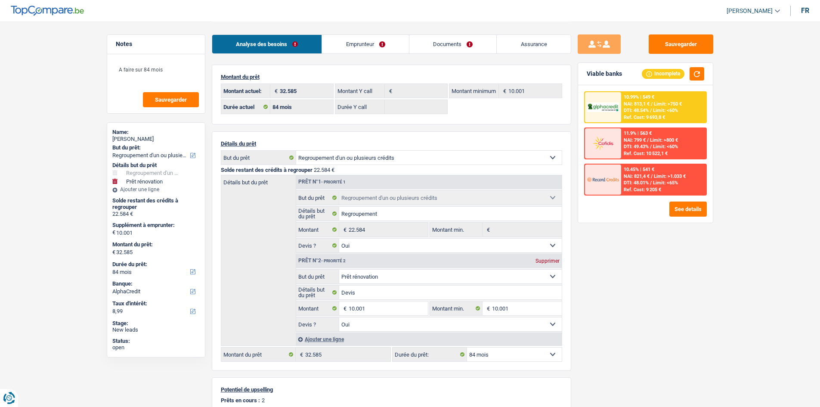
click at [656, 103] on span "Limit: >750 €" at bounding box center [668, 104] width 28 height 6
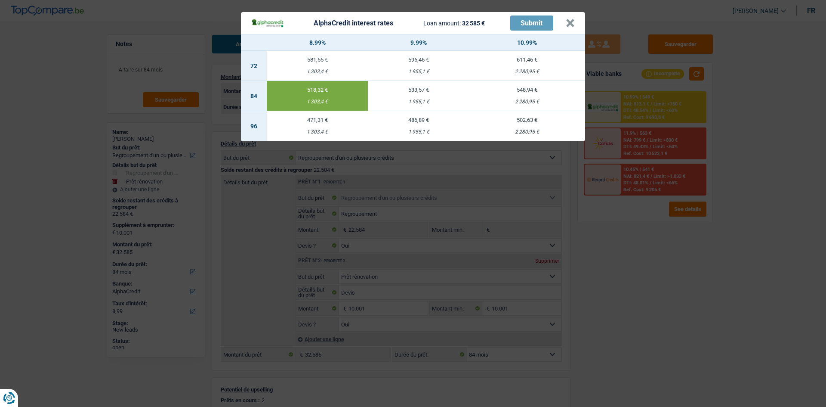
click at [182, 119] on div "AlphaCredit interest rates Loan amount: 32 585 € Submit × 8.99% 9.99% 10.99% 72…" at bounding box center [413, 203] width 826 height 407
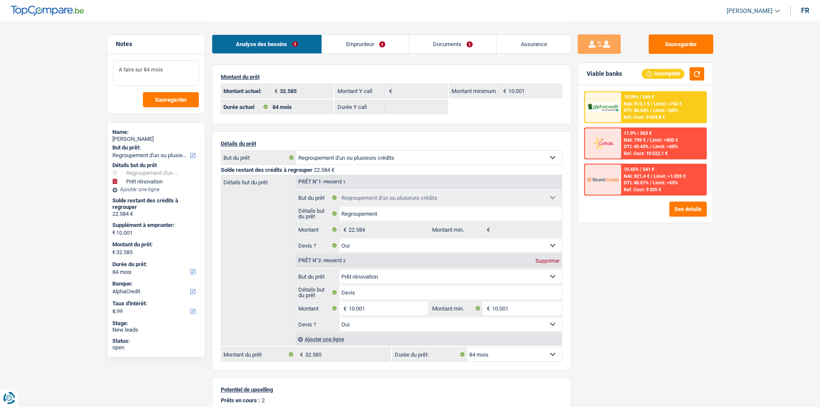
click at [184, 71] on textarea "A faire sur 84 mois" at bounding box center [156, 73] width 86 height 26
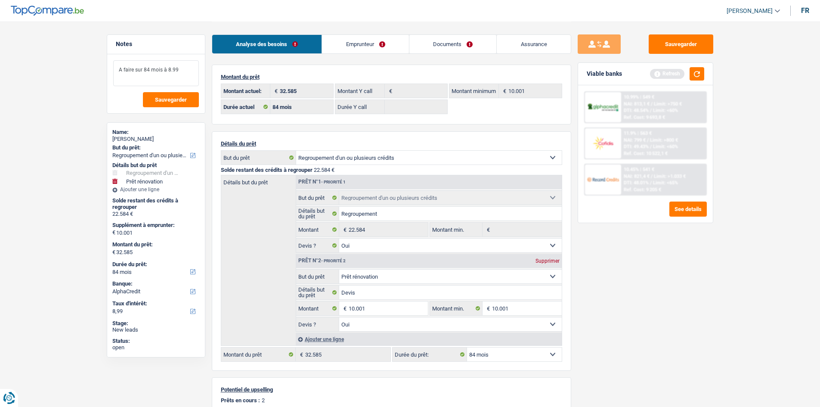
type textarea "A faire sur 84 mois à 8.99"
click at [666, 289] on div "Sauvegarder Viable banks Refresh 10.99% | 549 € NAI: 813,1 € / Limit: >750 € DT…" at bounding box center [645, 213] width 148 height 358
click at [697, 74] on button "button" at bounding box center [696, 73] width 15 height 13
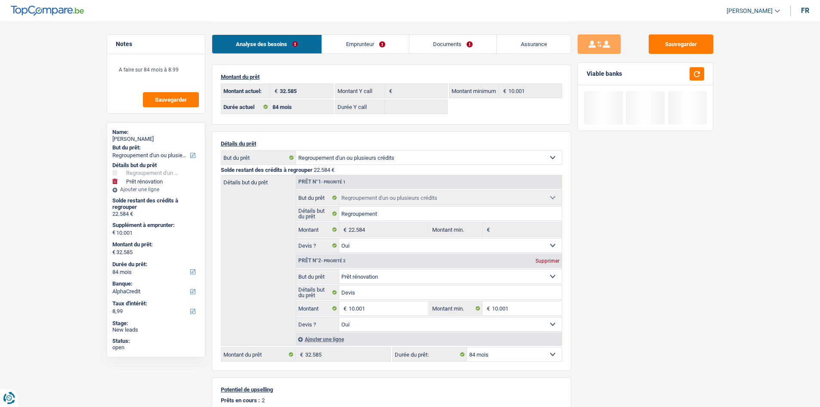
click at [340, 48] on link "Emprunteur" at bounding box center [365, 44] width 87 height 19
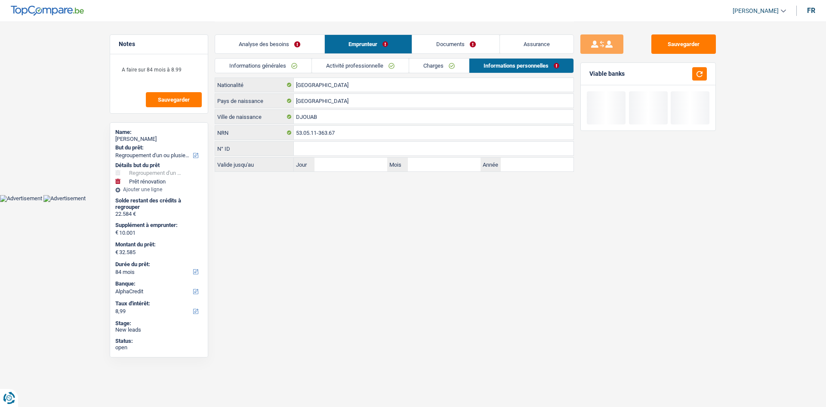
click at [297, 66] on link "Informations générales" at bounding box center [263, 66] width 96 height 14
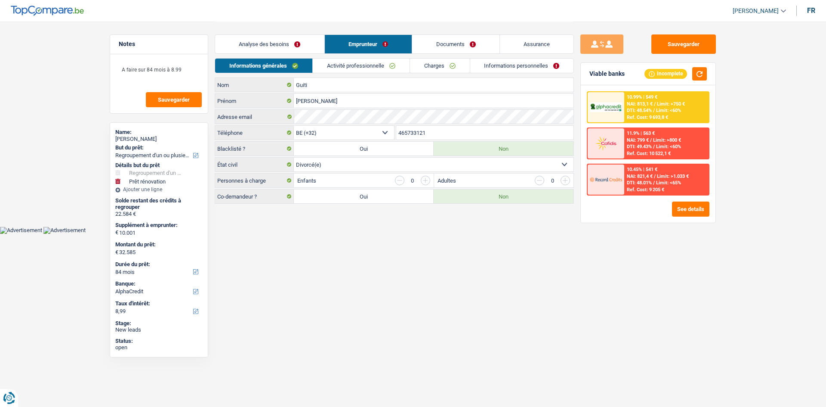
click at [339, 69] on link "Activité professionnelle" at bounding box center [361, 66] width 97 height 14
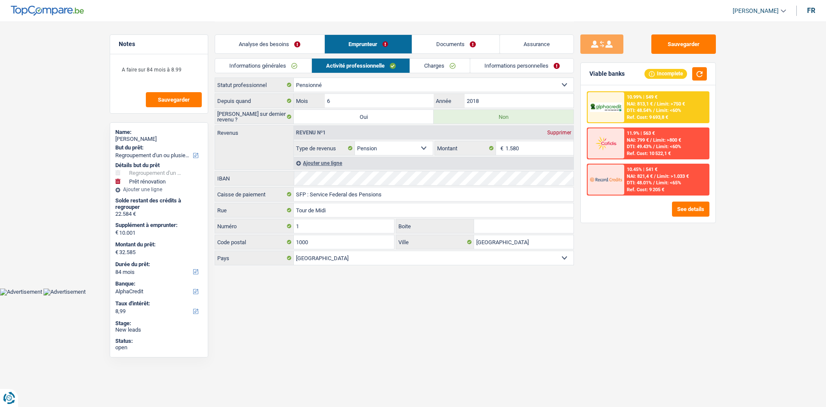
click at [417, 65] on link "Charges" at bounding box center [440, 66] width 60 height 14
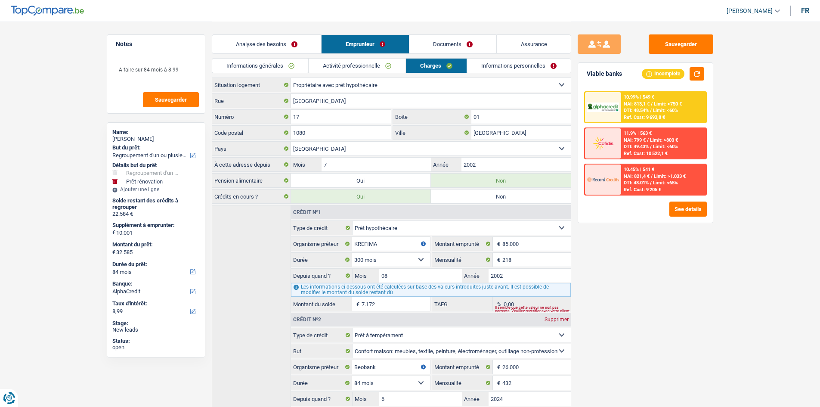
click at [500, 63] on link "Informations personnelles" at bounding box center [519, 66] width 104 height 14
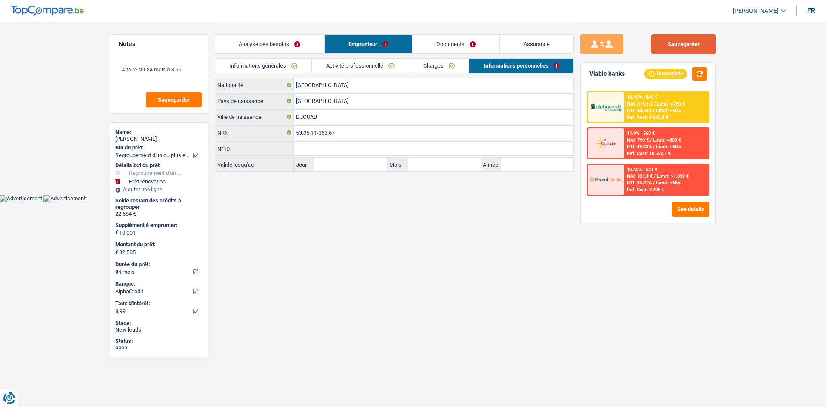
click at [690, 45] on button "Sauvegarder" at bounding box center [683, 43] width 65 height 19
click at [290, 47] on link "Analyse des besoins" at bounding box center [269, 44] width 109 height 19
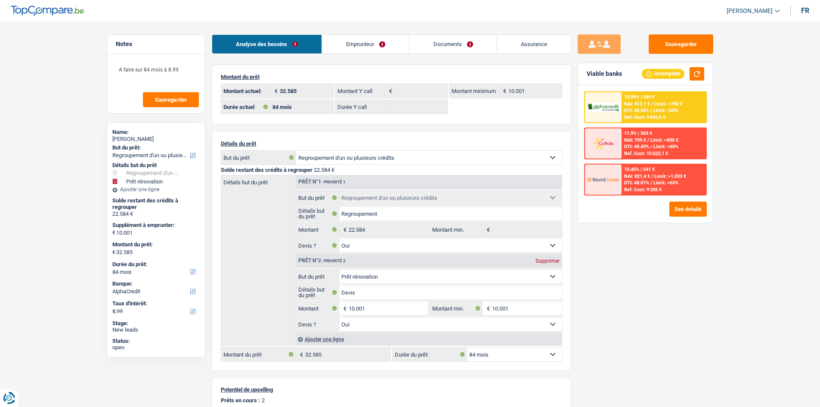
click at [691, 275] on div "Sauvegarder Viable banks Incomplete 10.99% | 549 € NAI: 813,1 € / Limit: >750 €…" at bounding box center [645, 213] width 148 height 358
click at [170, 74] on textarea "A faire sur 84 mois à 8.99" at bounding box center [156, 73] width 86 height 26
click at [170, 73] on textarea "A faire sur 84 mois à 8.99" at bounding box center [156, 73] width 86 height 26
click at [170, 70] on textarea "A faire sur 84 mois à 8.99" at bounding box center [156, 73] width 86 height 26
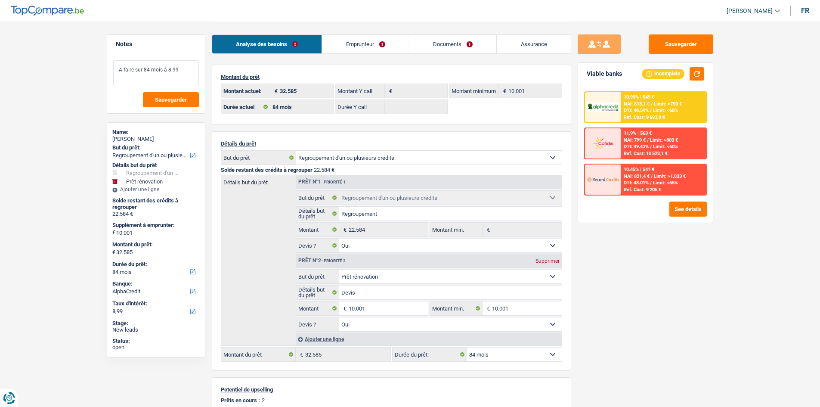
click at [170, 70] on textarea "A faire sur 84 mois à 8.99" at bounding box center [156, 73] width 86 height 26
click at [659, 104] on span "Limit: >750 €" at bounding box center [668, 104] width 28 height 6
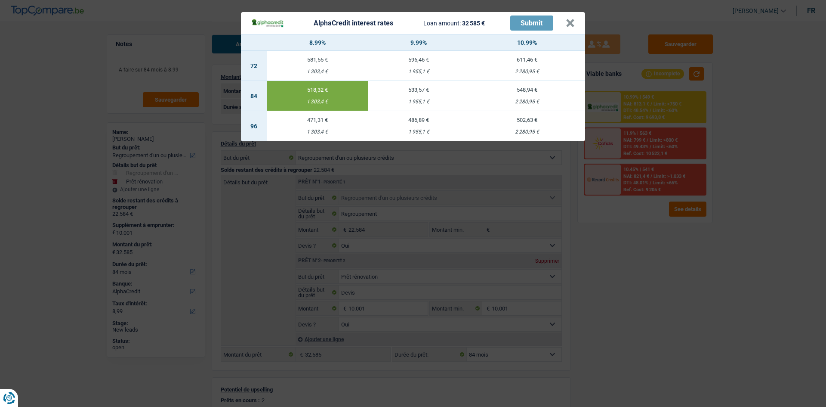
click at [679, 280] on div "AlphaCredit interest rates Loan amount: 32 585 € Submit × 8.99% 9.99% 10.99% 72…" at bounding box center [413, 203] width 826 height 407
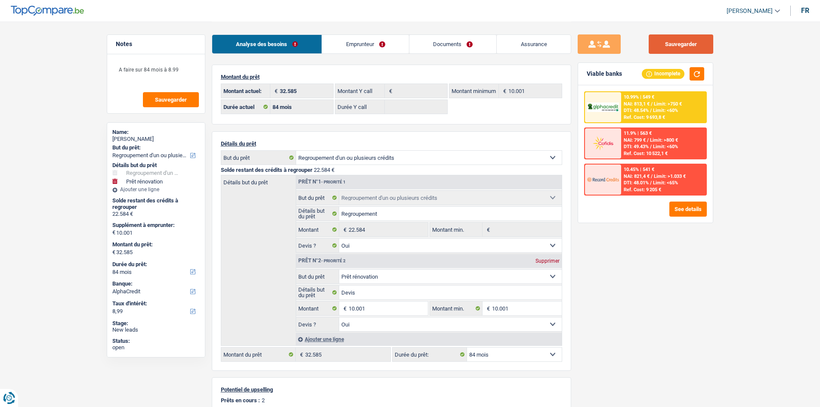
click at [694, 43] on button "Sauvegarder" at bounding box center [680, 43] width 65 height 19
click at [674, 298] on div "Sauvegarder Viable banks Incomplete 10.99% | 549 € NAI: 813,1 € / Limit: >750 €…" at bounding box center [645, 213] width 148 height 358
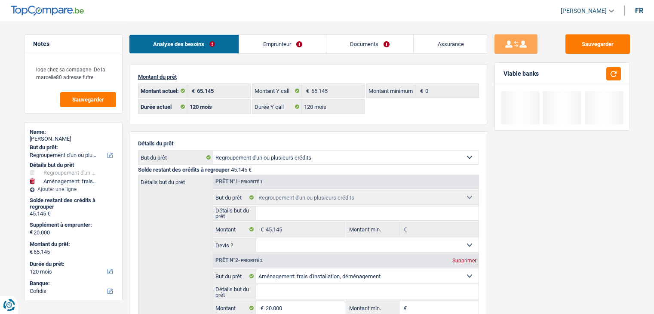
select select "refinancing"
select select "movingOrInstallation"
select select "120"
select select "cofidis"
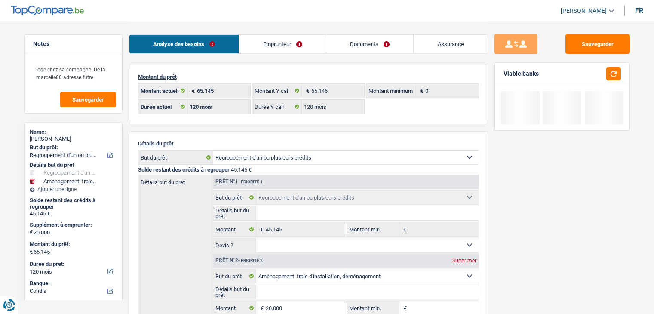
select select "120"
select select "refinancing"
select select "movingOrInstallation"
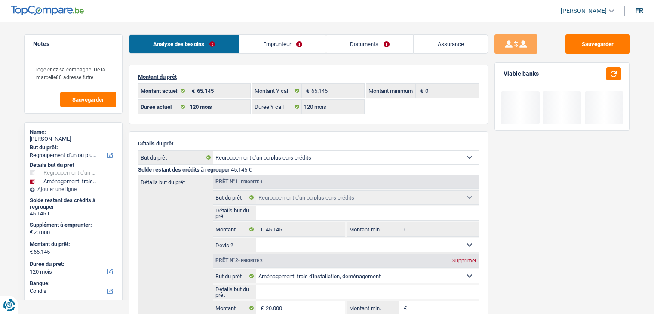
select select "120"
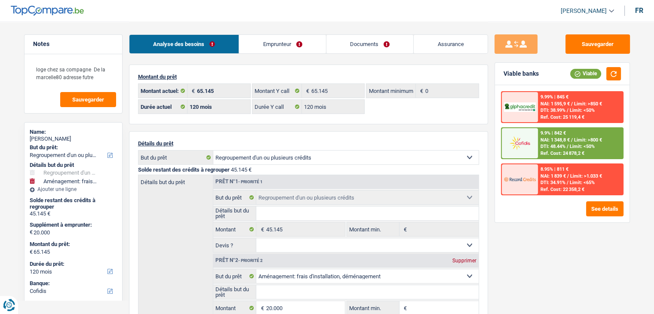
click at [371, 43] on link "Documents" at bounding box center [370, 44] width 87 height 19
